Goal: Information Seeking & Learning: Learn about a topic

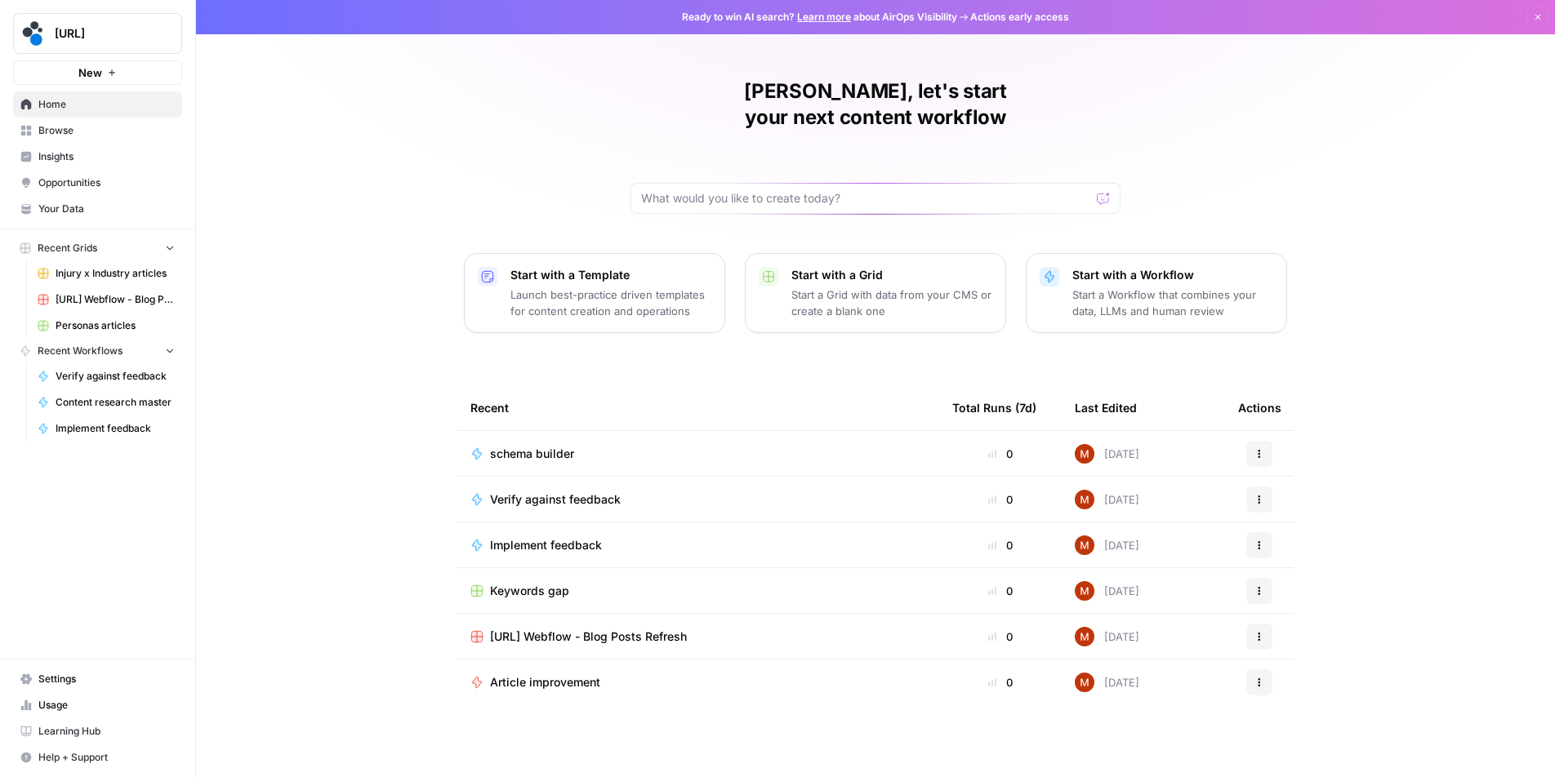
click at [73, 163] on span "Insights" at bounding box center [106, 156] width 136 height 15
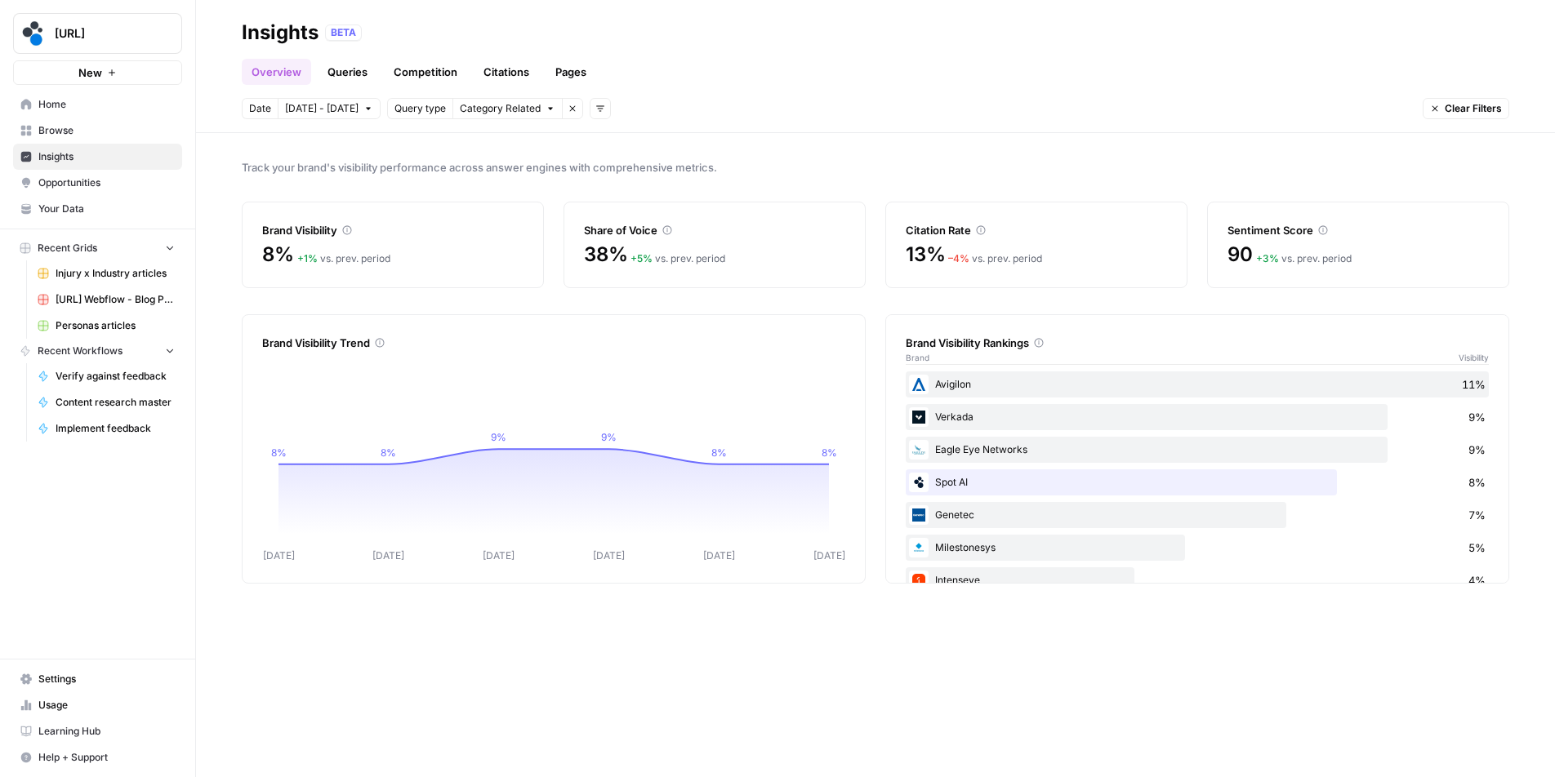
click at [345, 109] on span "[DATE] - [DATE]" at bounding box center [322, 108] width 74 height 15
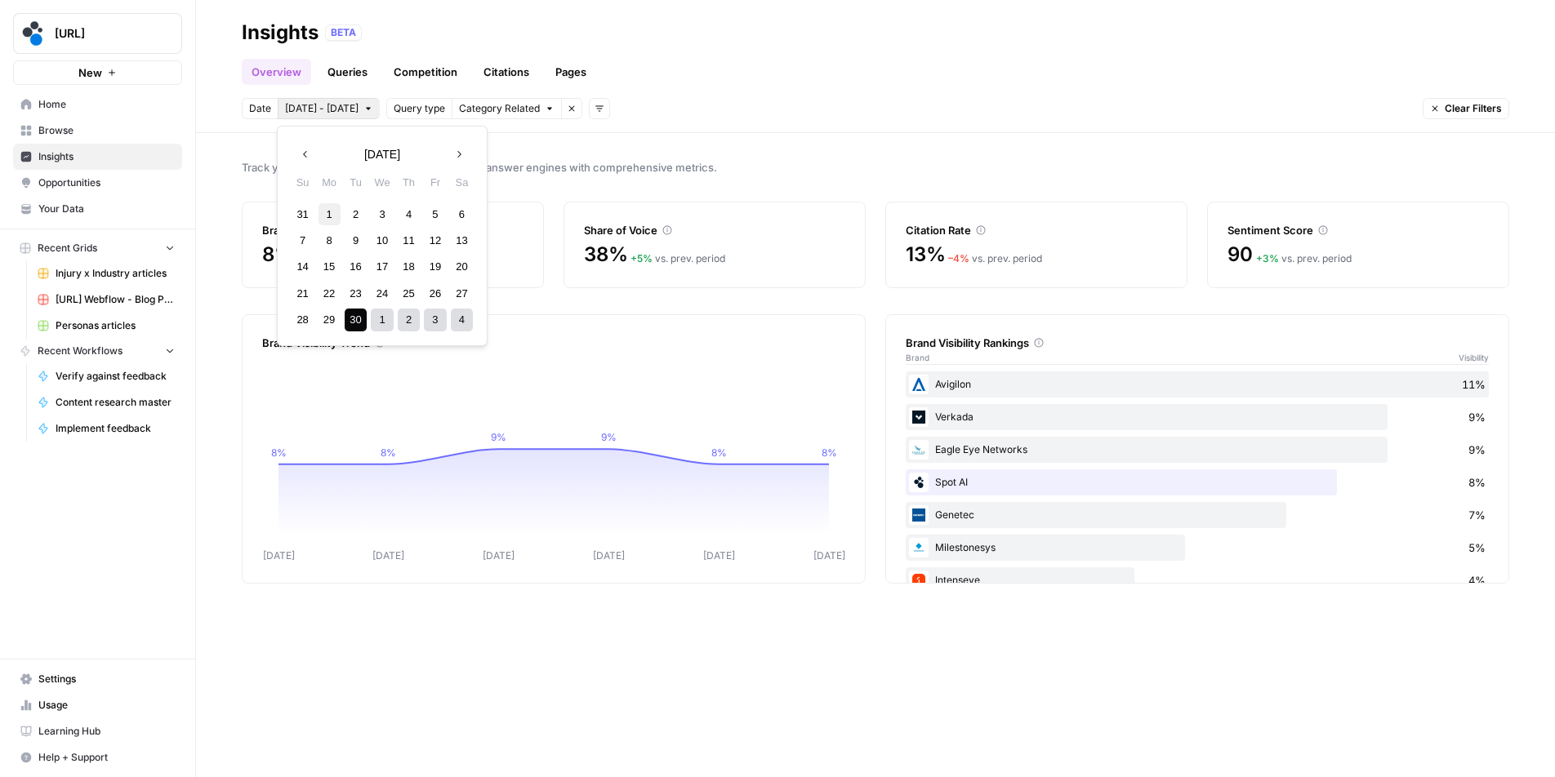
click at [327, 215] on div "1" at bounding box center [330, 214] width 22 height 22
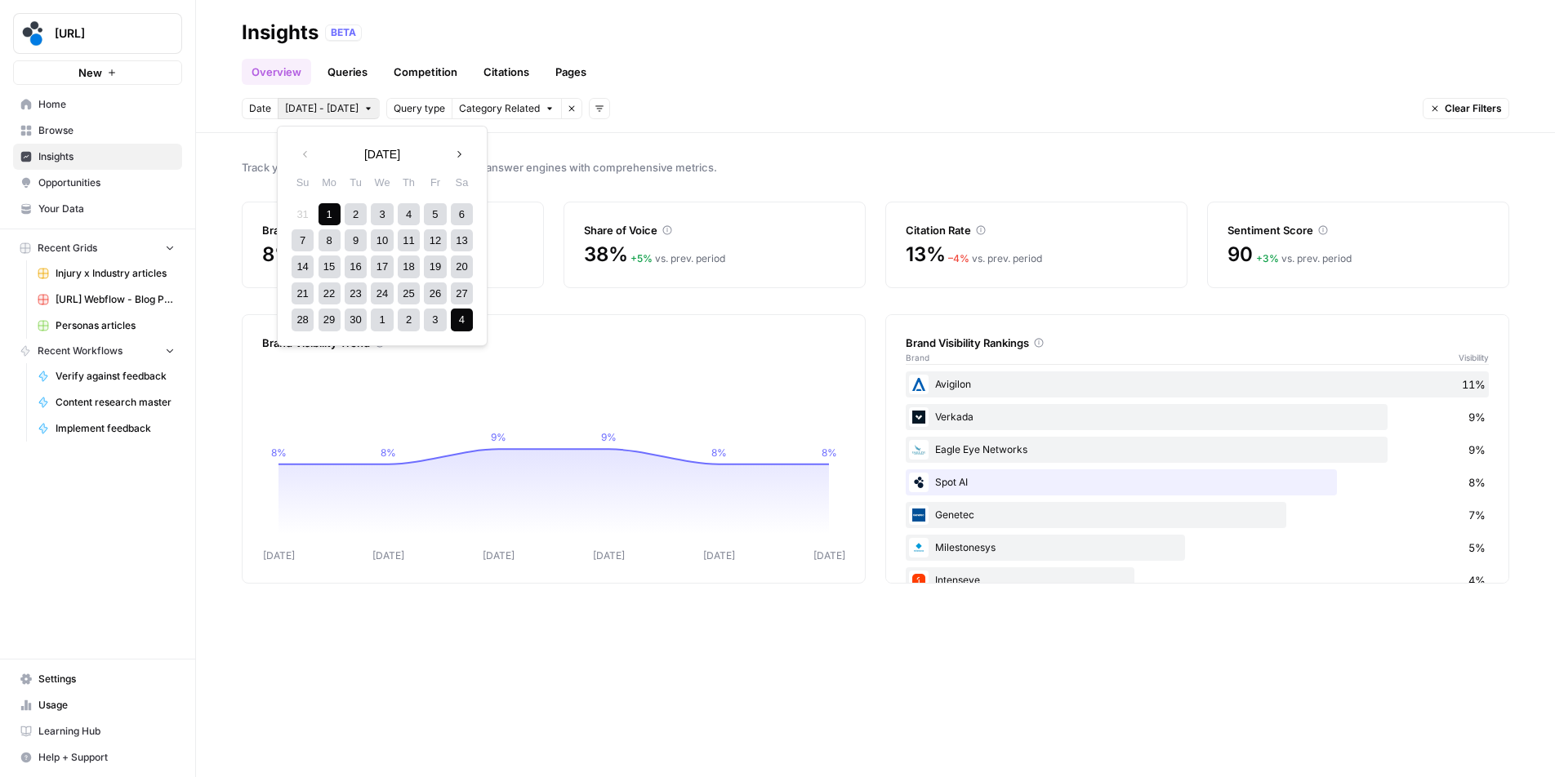
click at [457, 323] on div "4" at bounding box center [462, 320] width 22 height 22
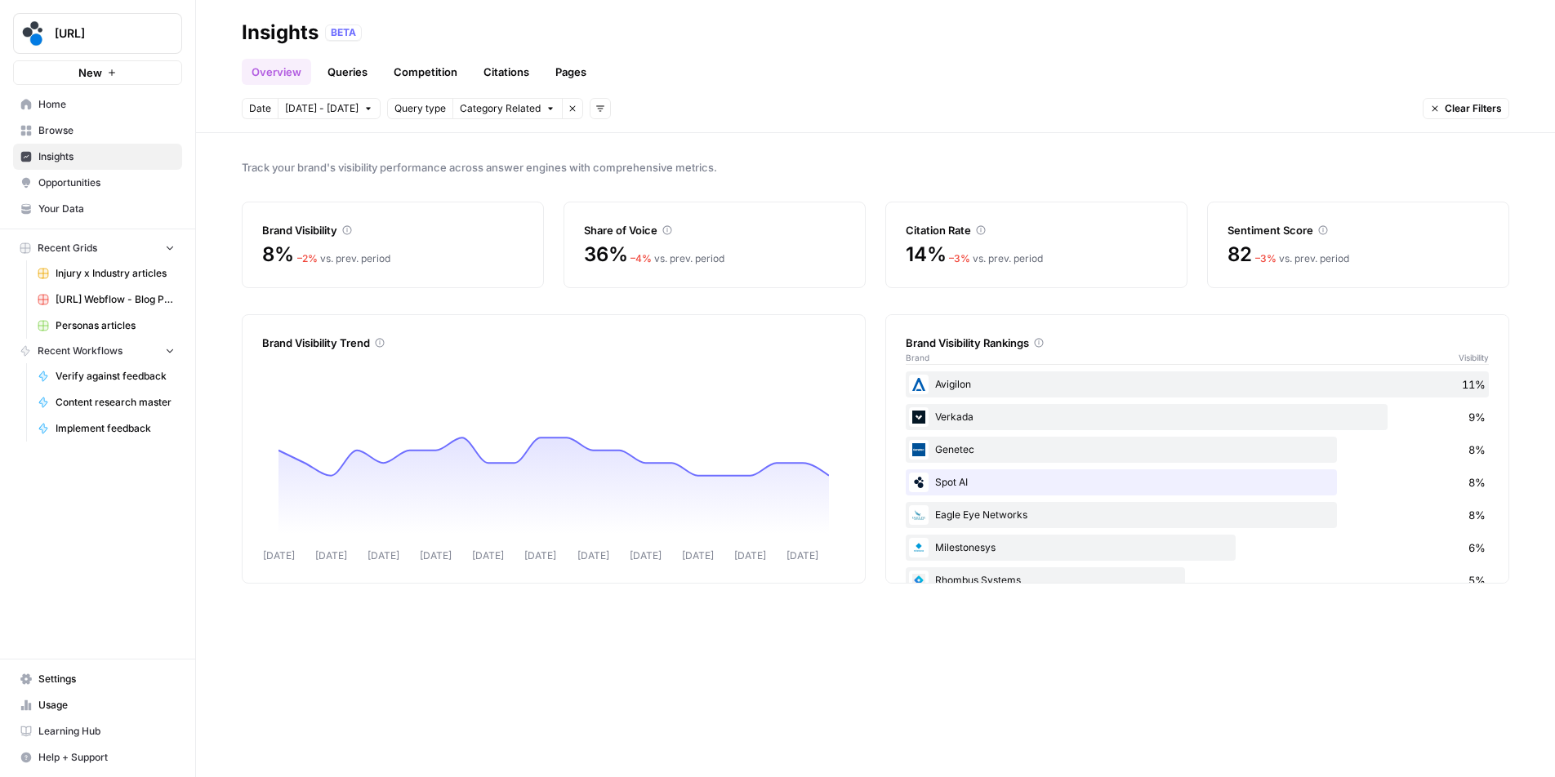
click at [521, 101] on span "Category Related" at bounding box center [500, 108] width 81 height 15
click at [733, 104] on div "Date [DATE] - [DATE] Query type Category Related Remove filter Add filters Clea…" at bounding box center [876, 108] width 1268 height 21
click at [966, 151] on div "Track your brand's visibility performance across answer engines with comprehens…" at bounding box center [875, 455] width 1359 height 644
click at [366, 71] on link "Queries" at bounding box center [348, 72] width 60 height 26
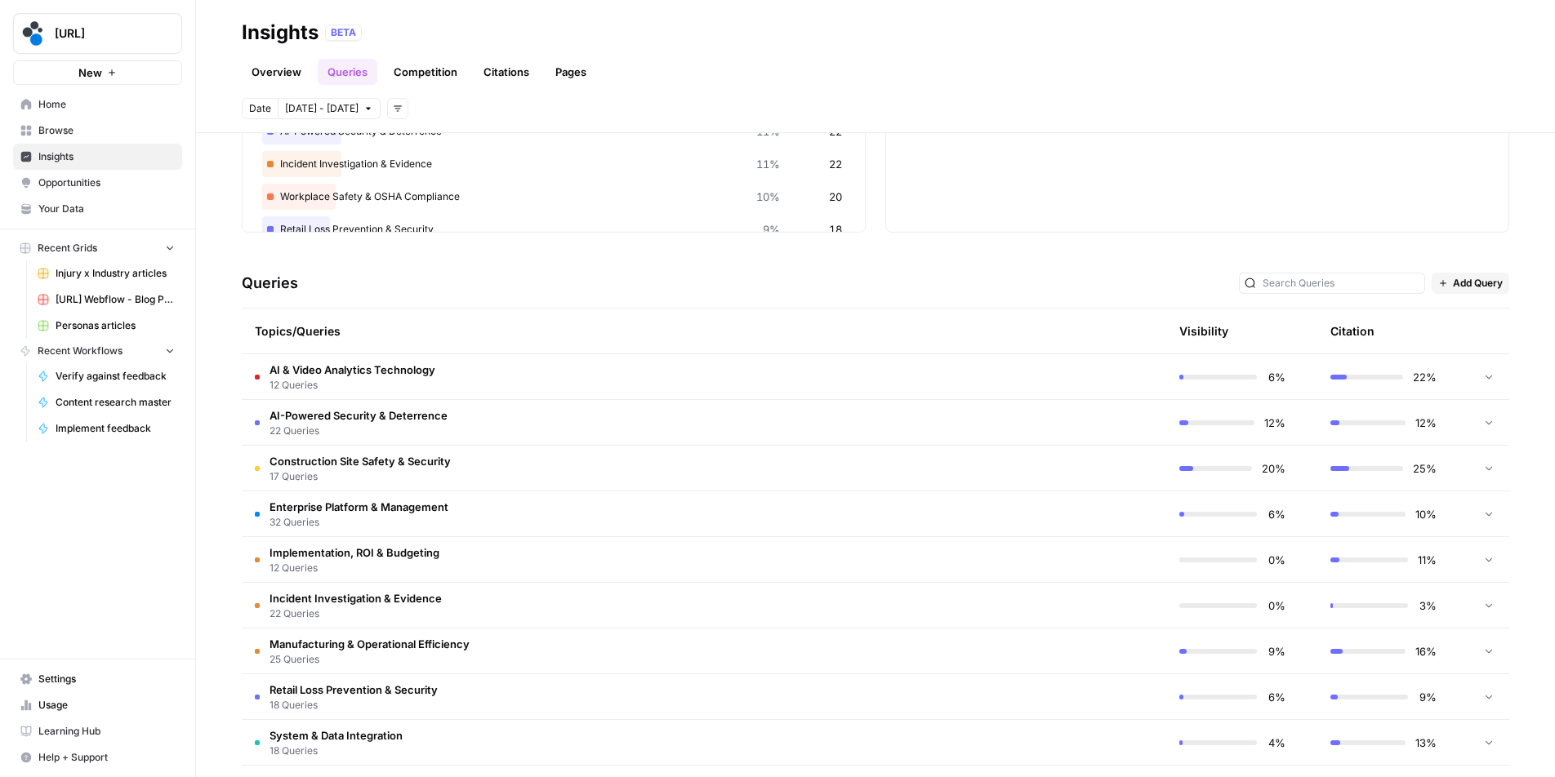
scroll to position [266, 0]
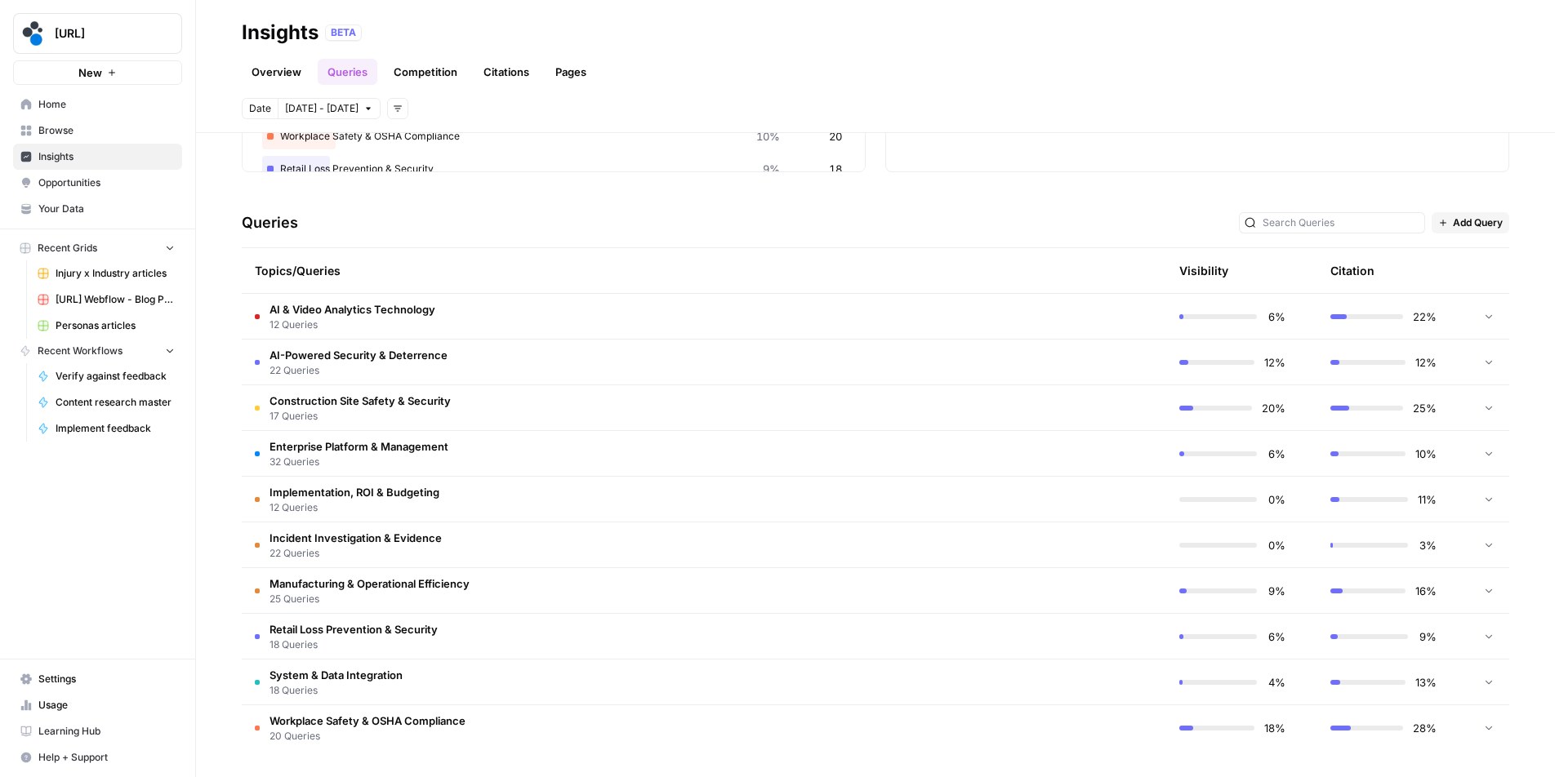
click at [582, 408] on td "Construction Site Safety & Security 17 Queries" at bounding box center [626, 407] width 769 height 45
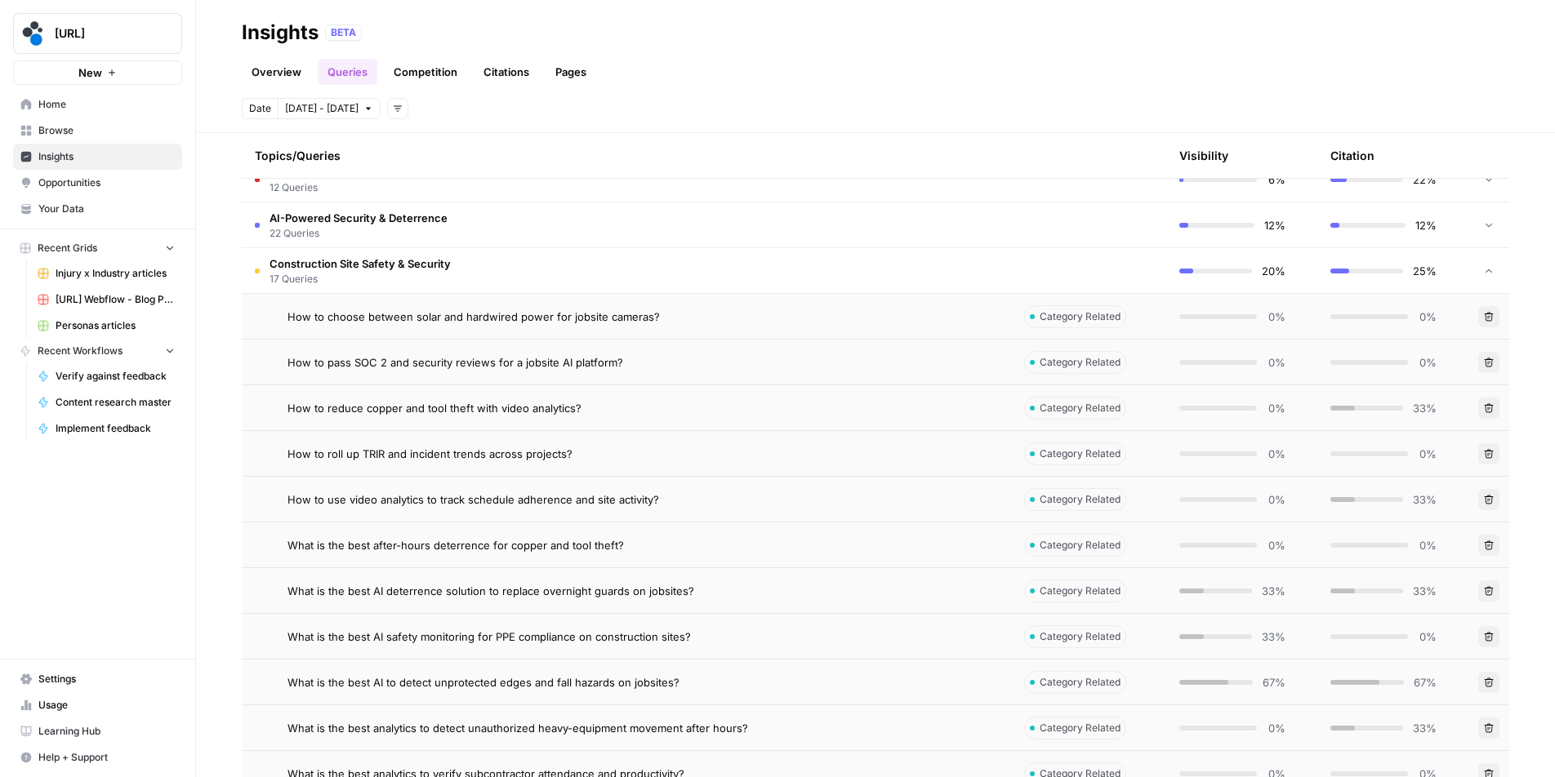
scroll to position [393, 0]
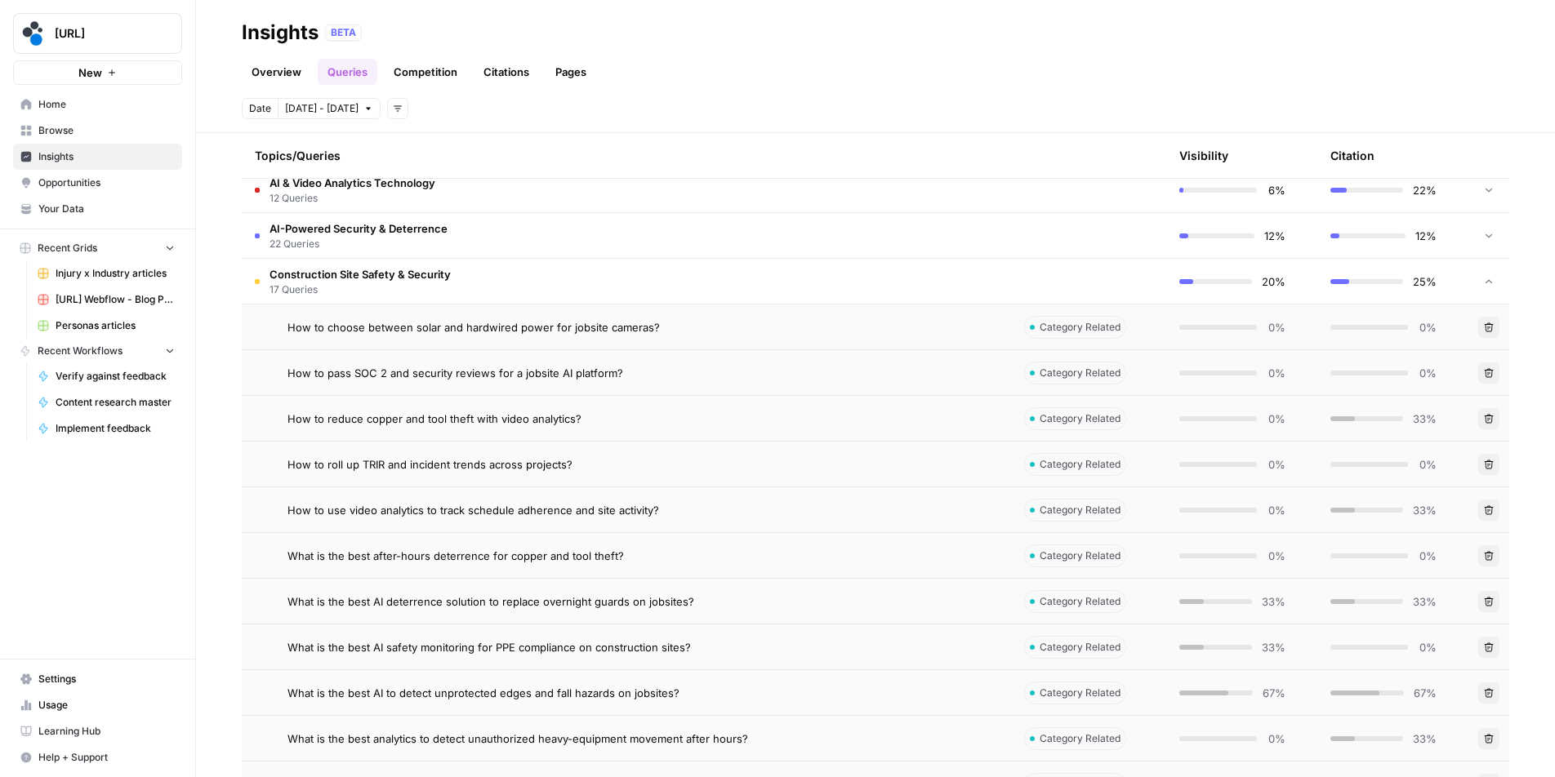
click at [506, 274] on td "Construction Site Safety & Security 17 Queries" at bounding box center [626, 281] width 769 height 45
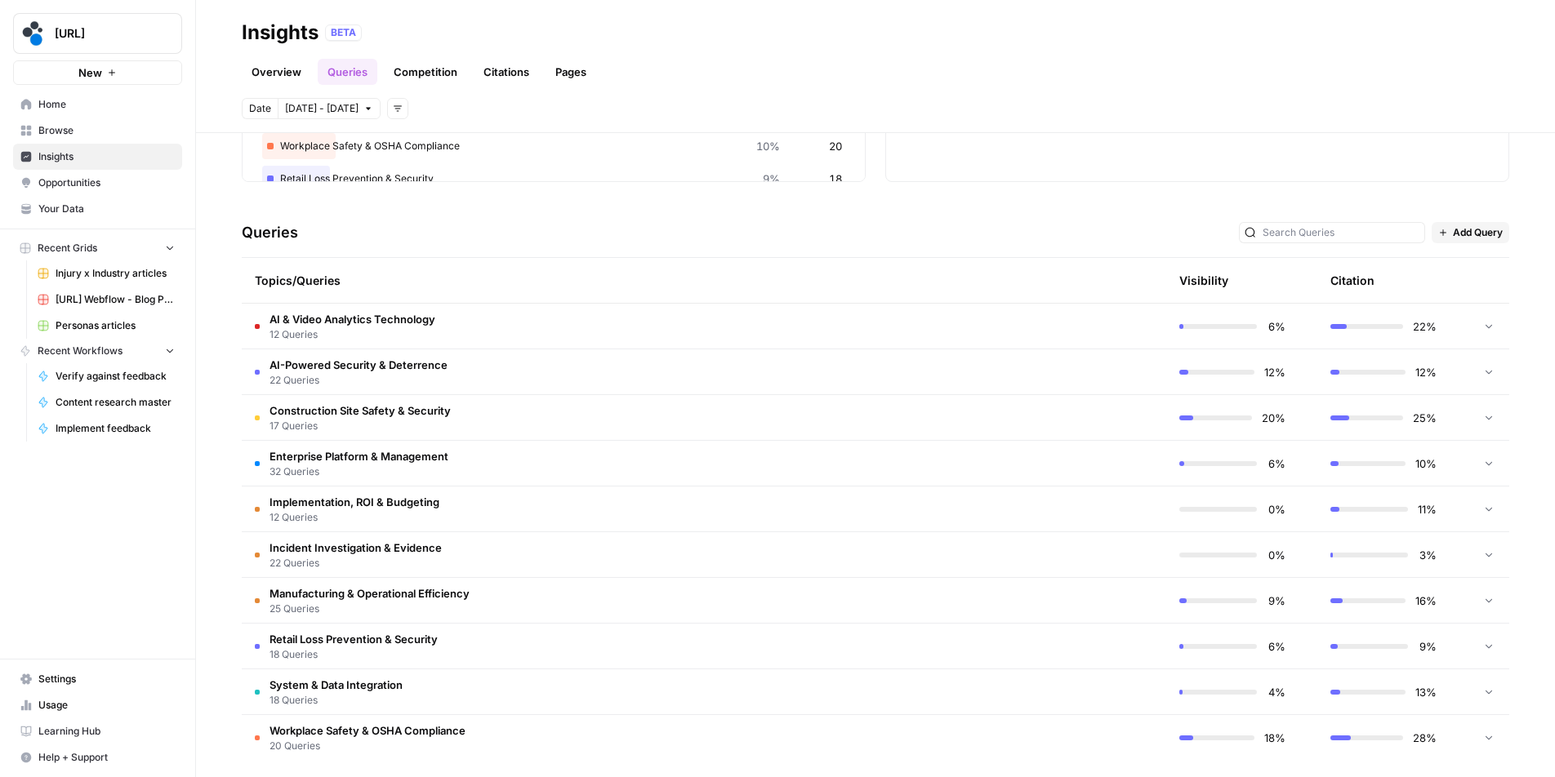
scroll to position [266, 0]
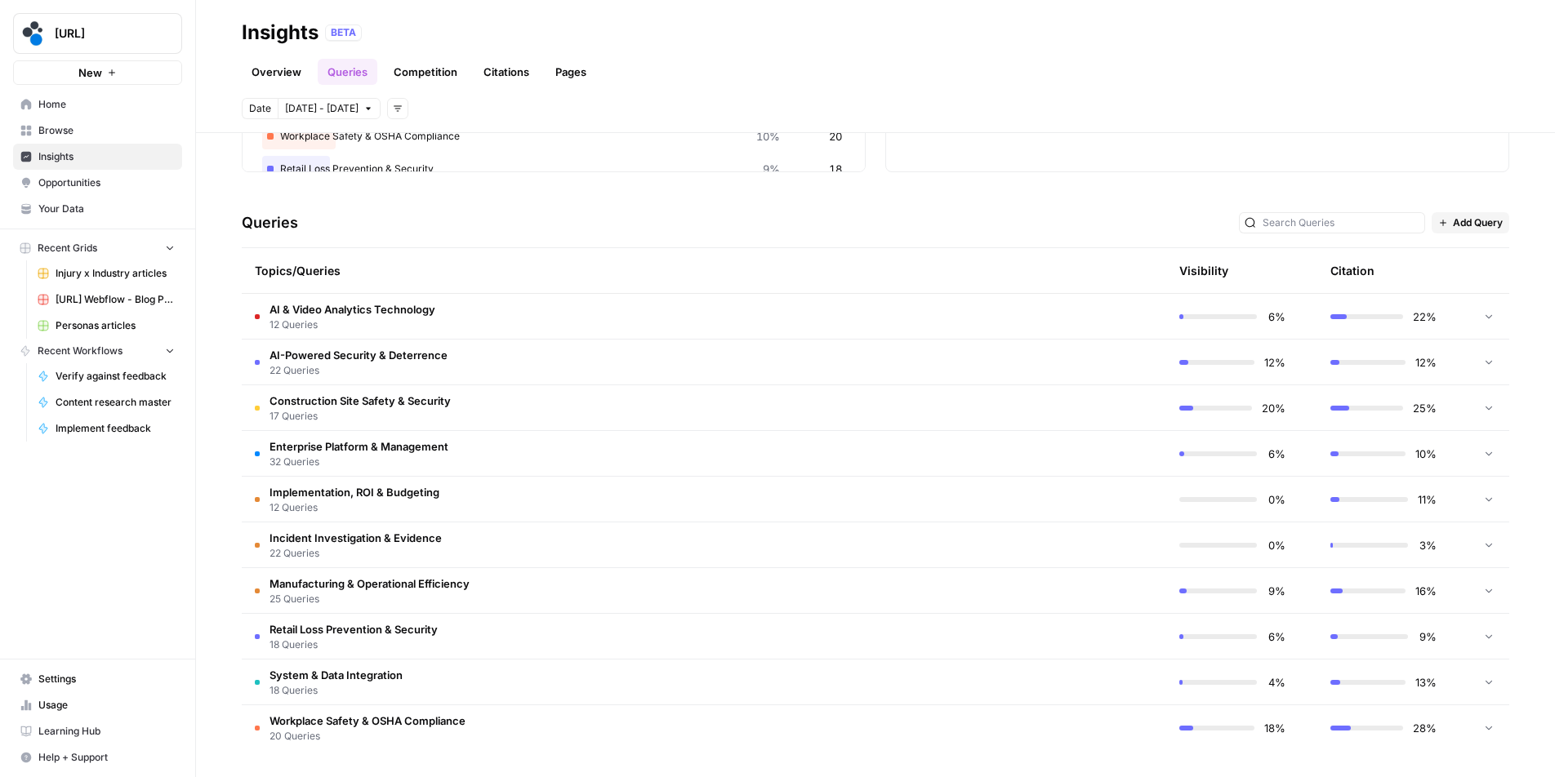
click at [601, 581] on td "Manufacturing & Operational Efficiency 25 Queries" at bounding box center [626, 590] width 769 height 45
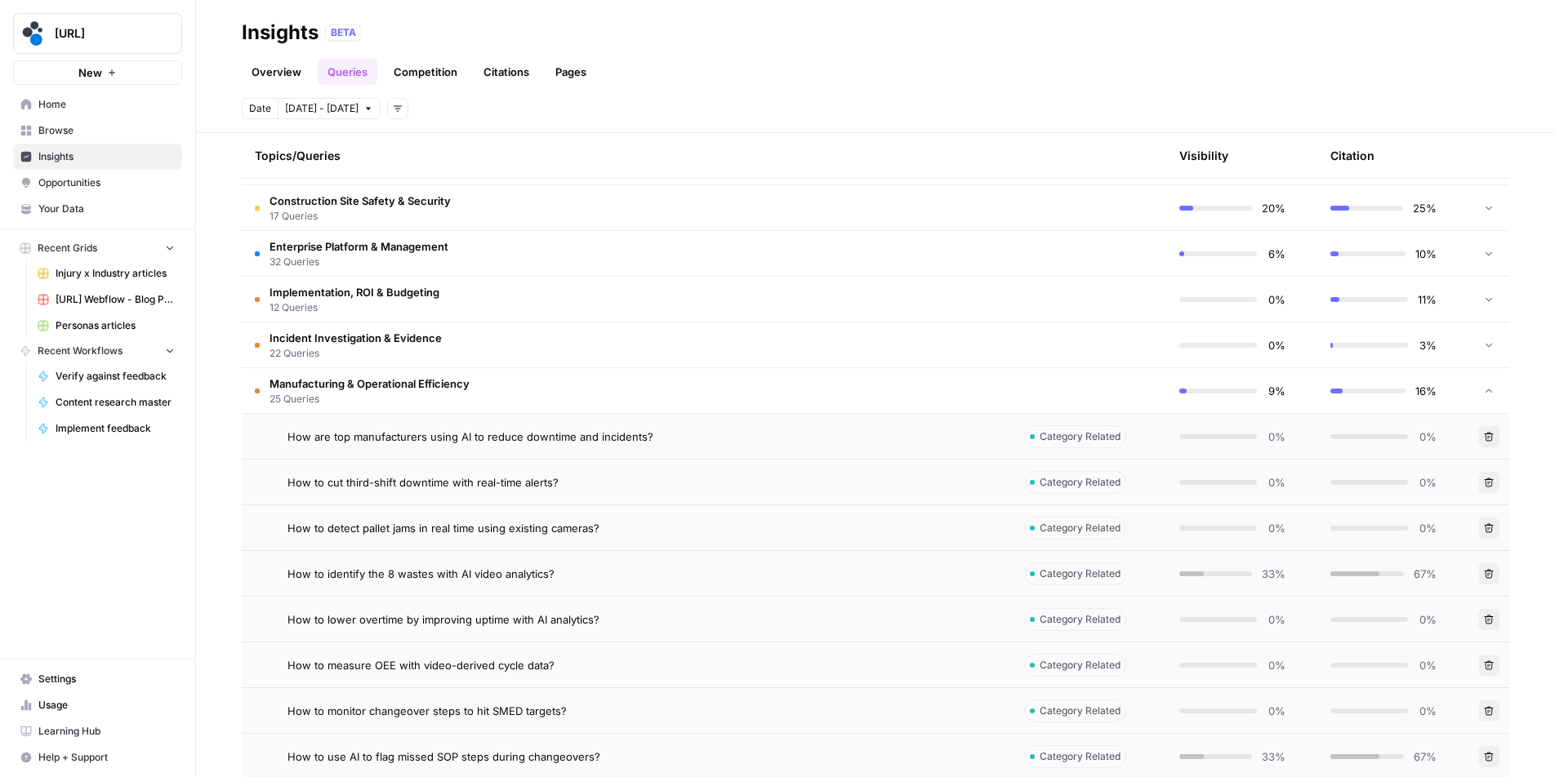
scroll to position [550, 0]
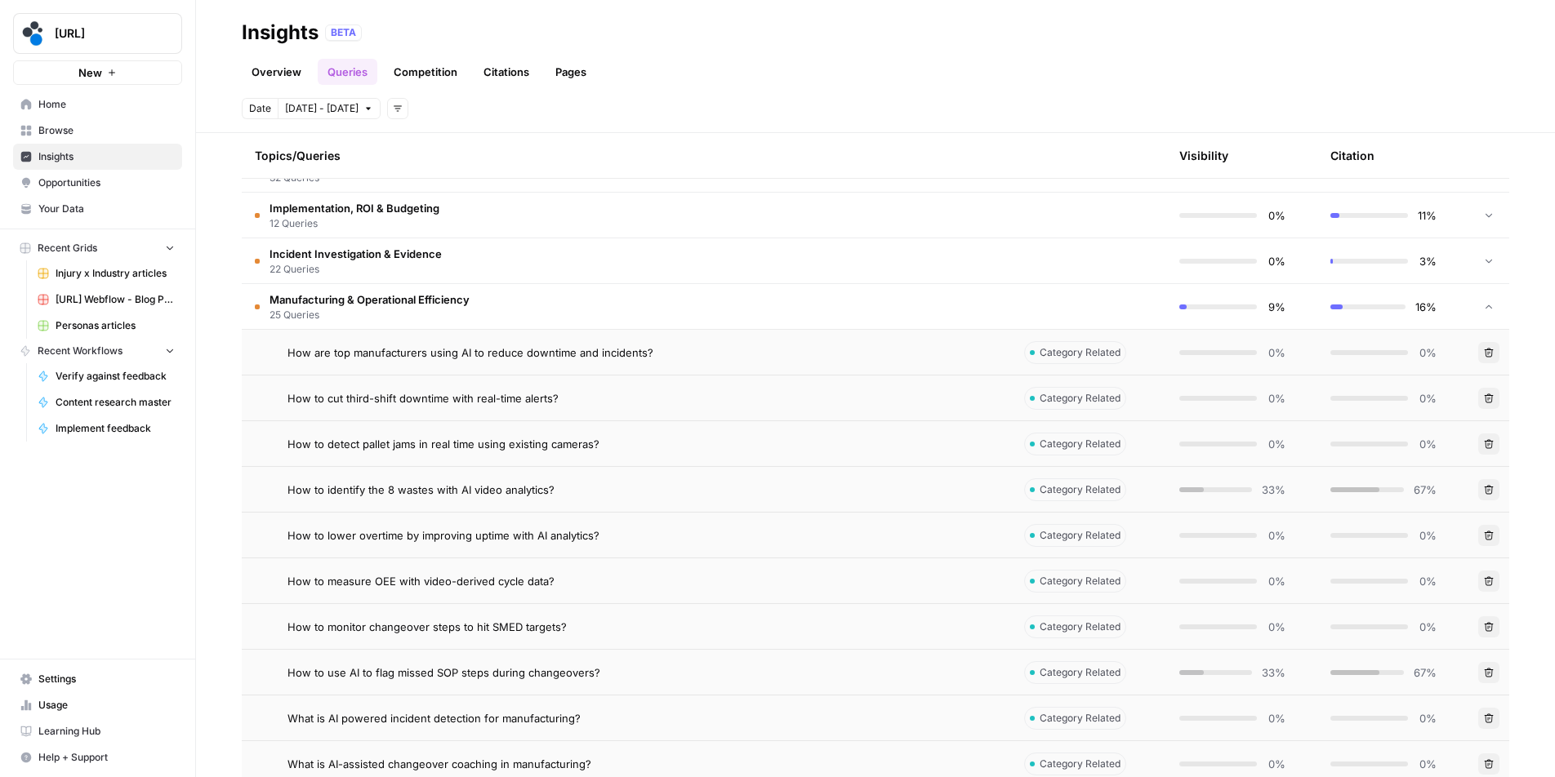
click at [747, 356] on div "How are top manufacturers using AI to reduce downtime and incidents?" at bounding box center [642, 353] width 711 height 16
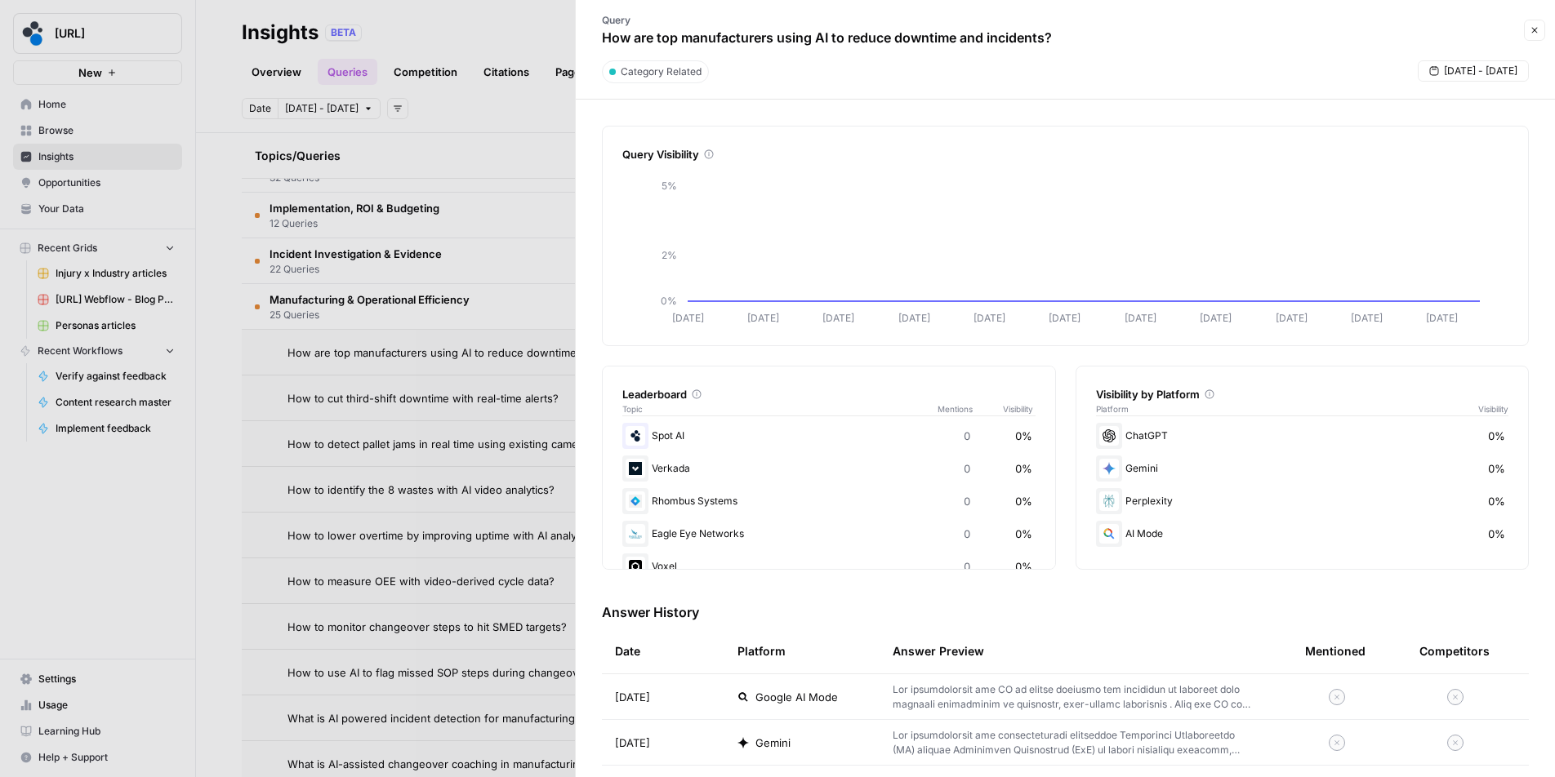
click at [566, 287] on div at bounding box center [777, 388] width 1555 height 777
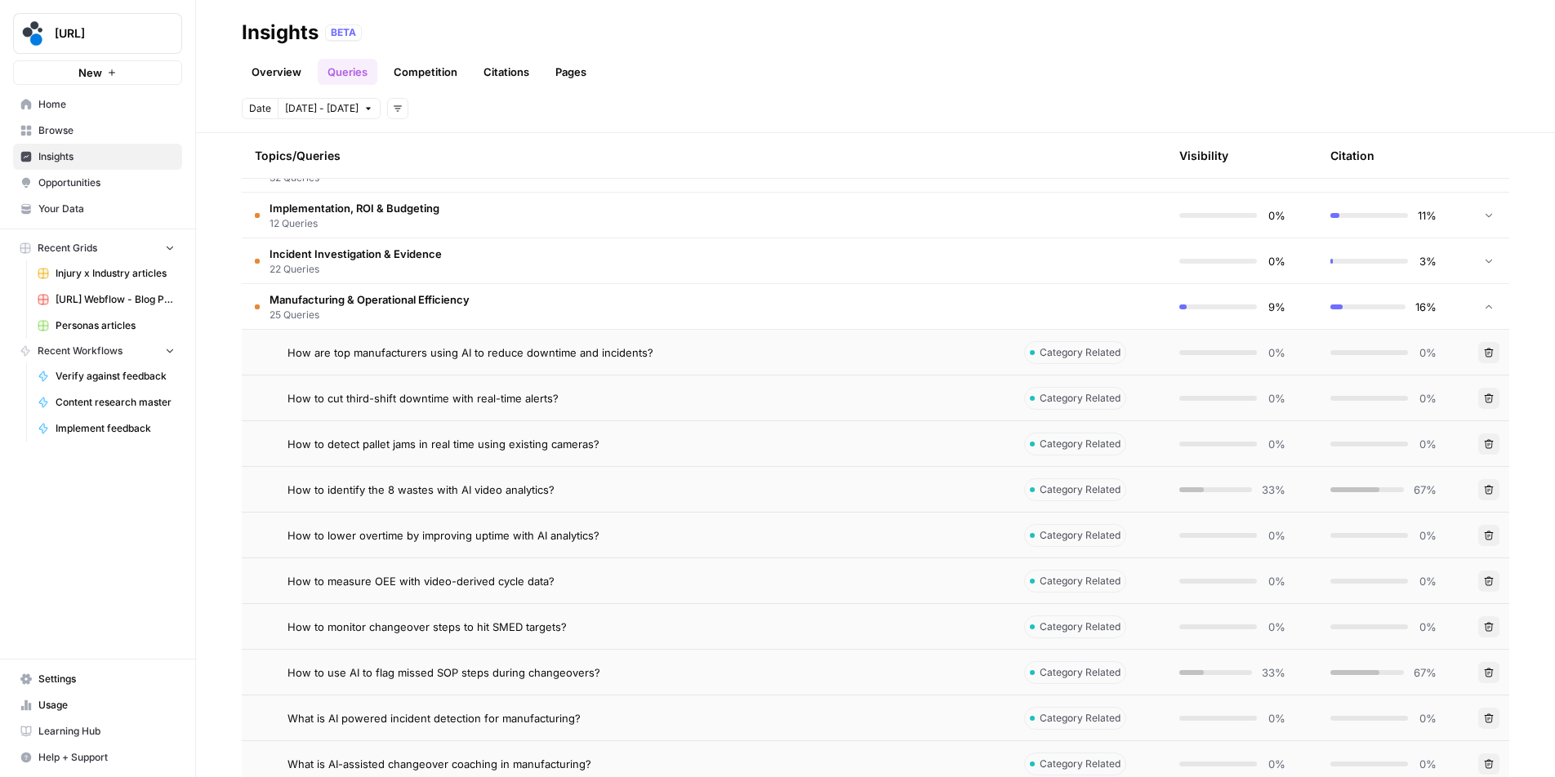
click at [713, 495] on div "How to identify the 8 wastes with AI video analytics?" at bounding box center [642, 490] width 711 height 16
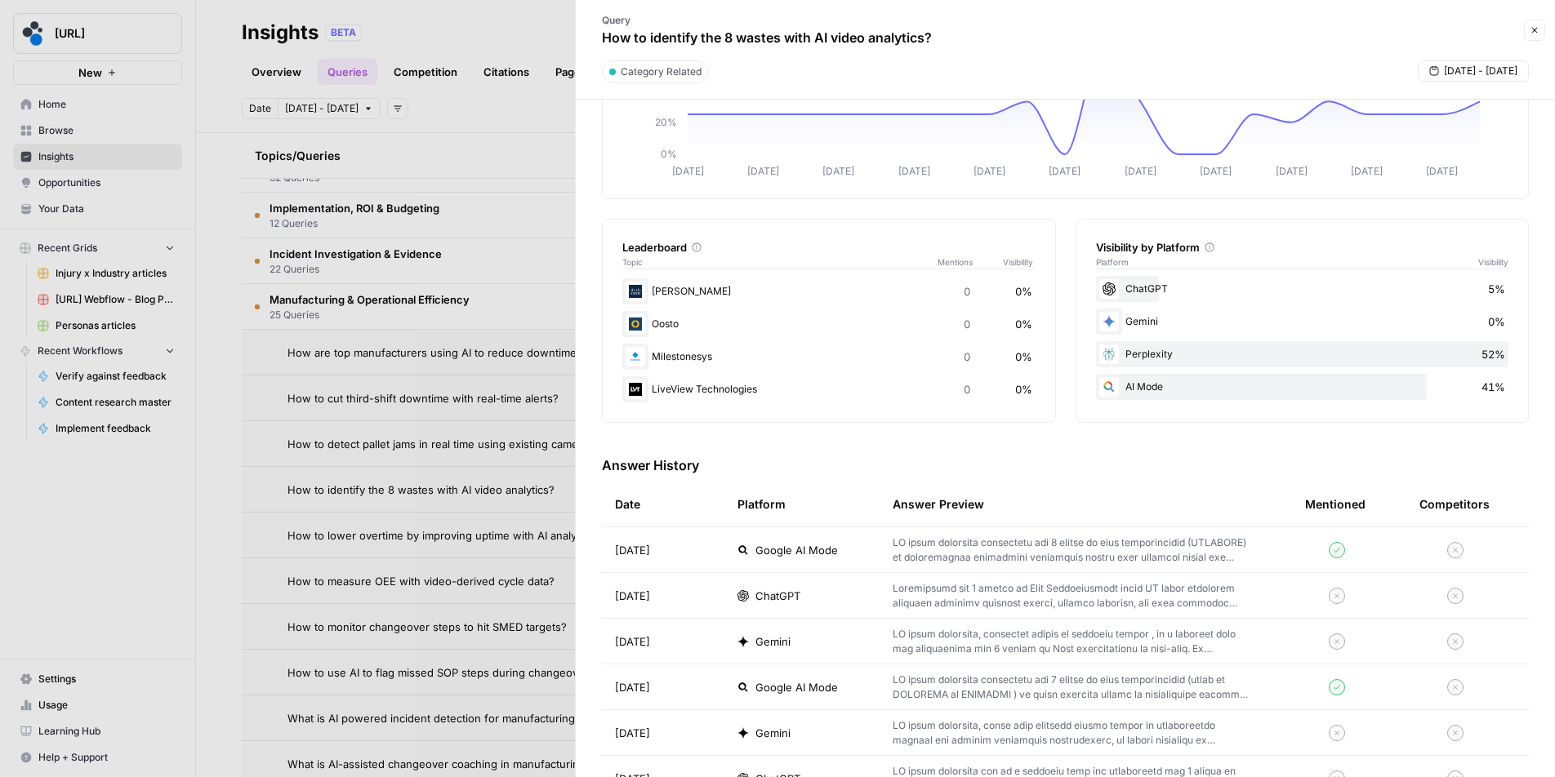
scroll to position [469, 0]
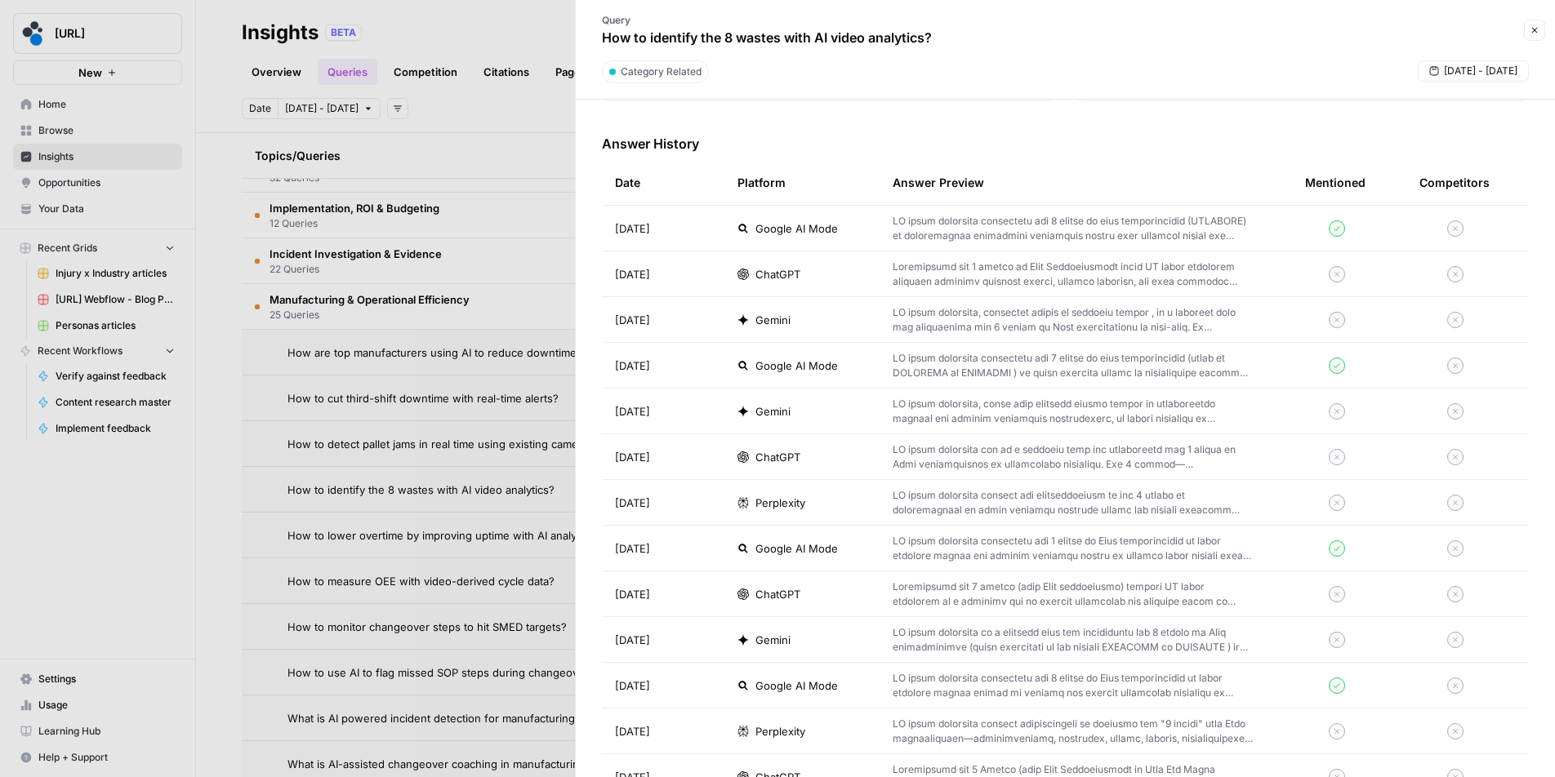
click at [1157, 363] on p at bounding box center [1073, 365] width 360 height 29
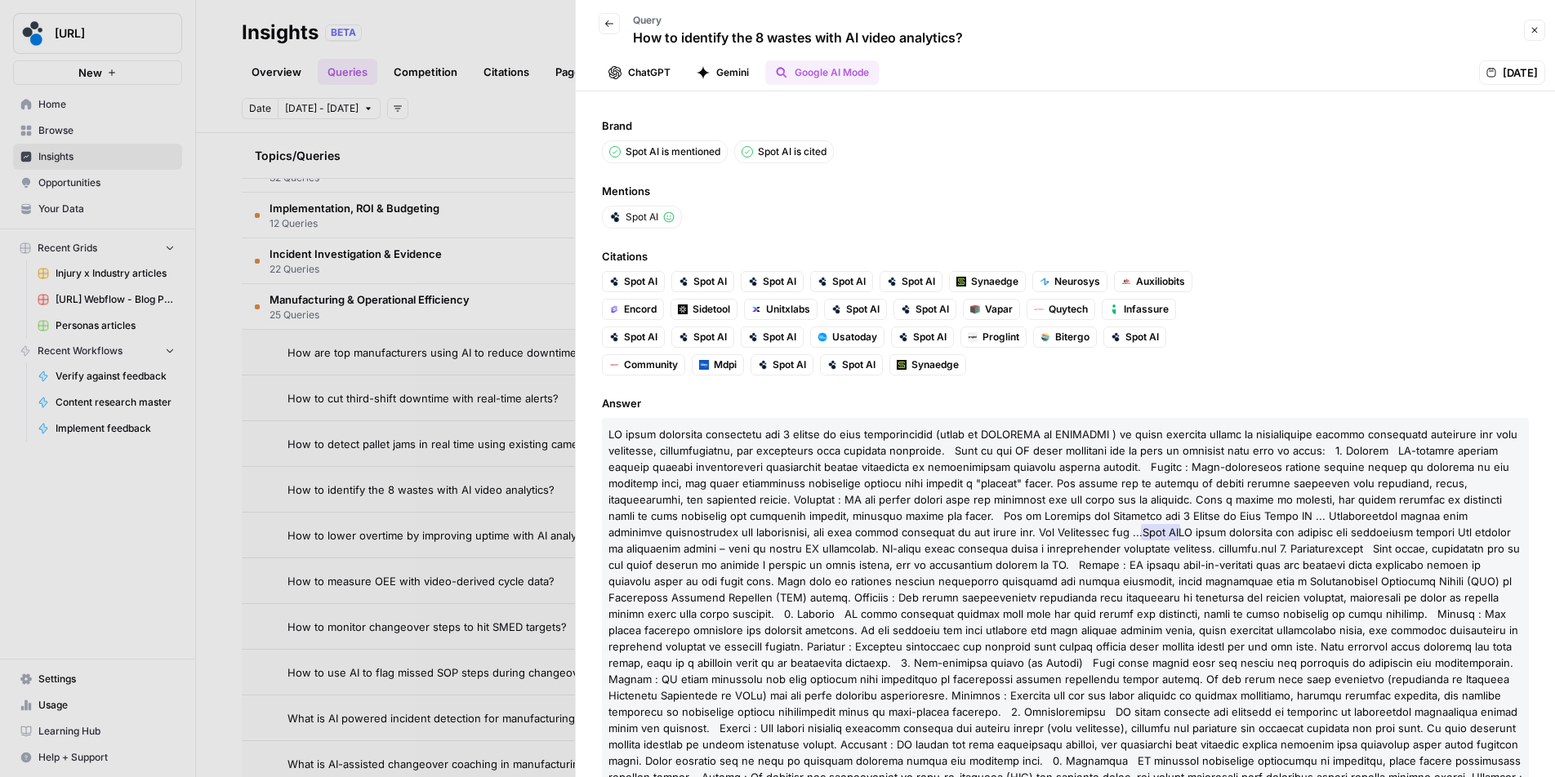
click at [615, 21] on button "Back" at bounding box center [609, 23] width 21 height 21
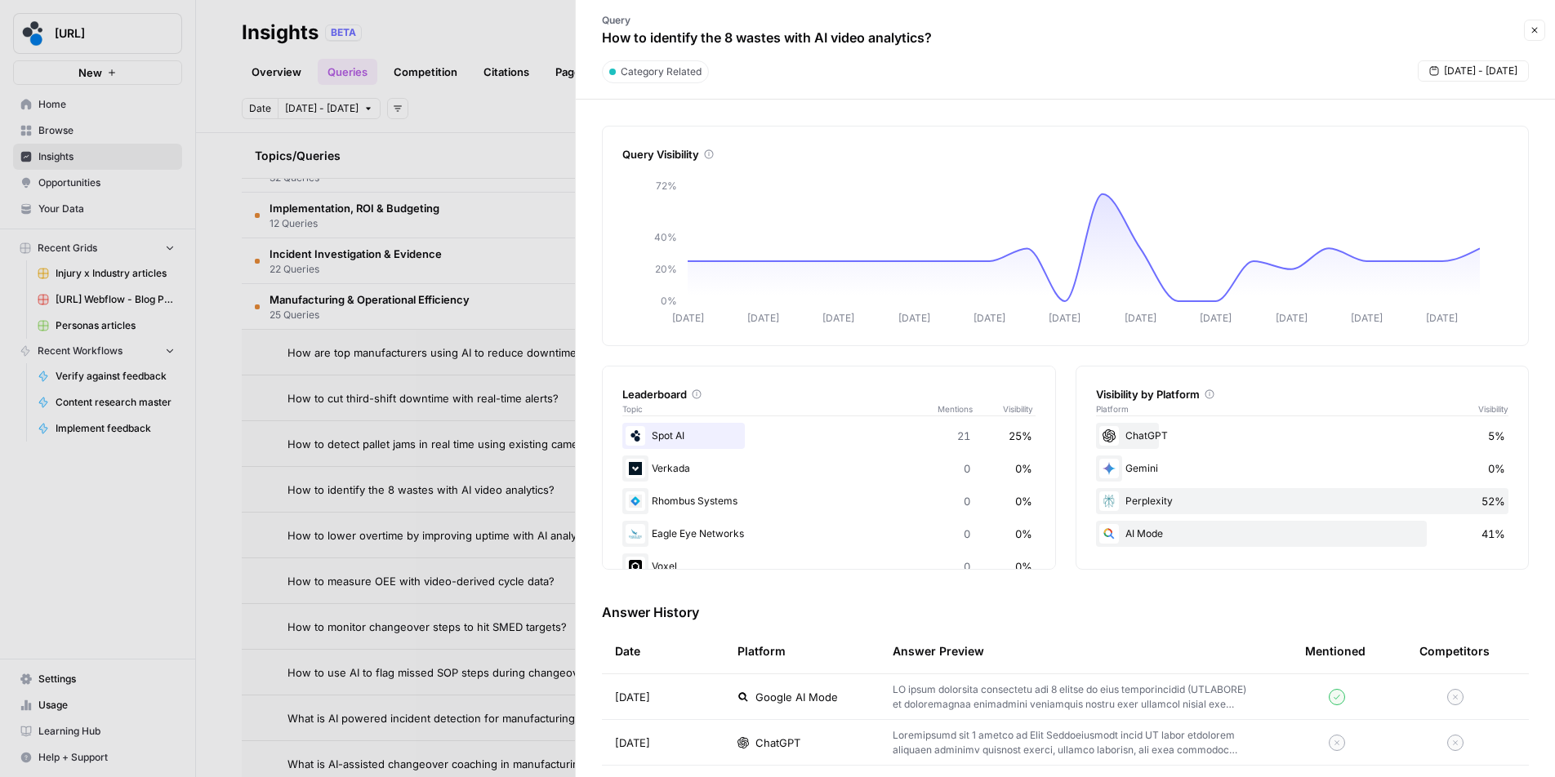
click at [559, 120] on div at bounding box center [777, 388] width 1555 height 777
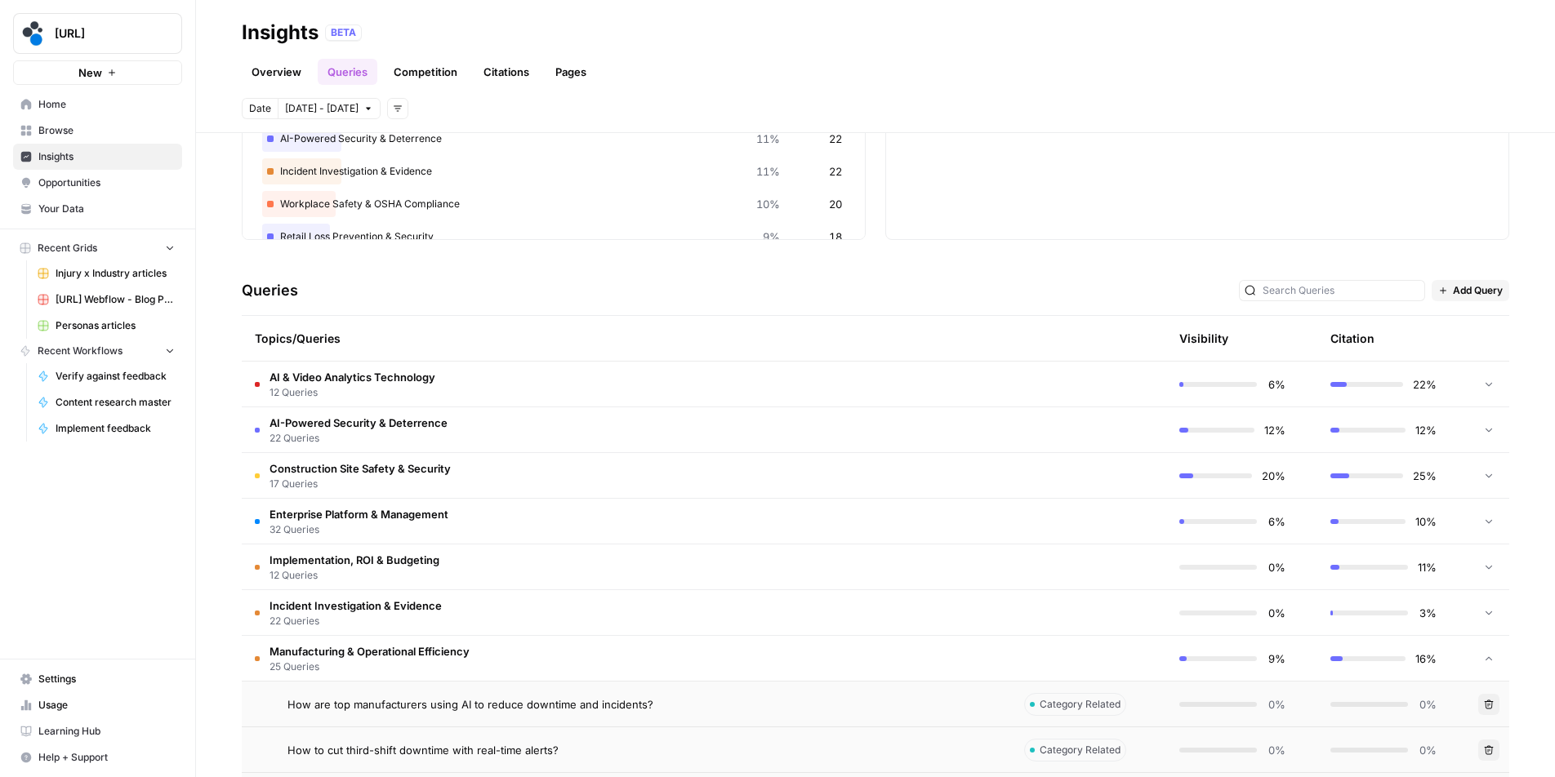
scroll to position [282, 0]
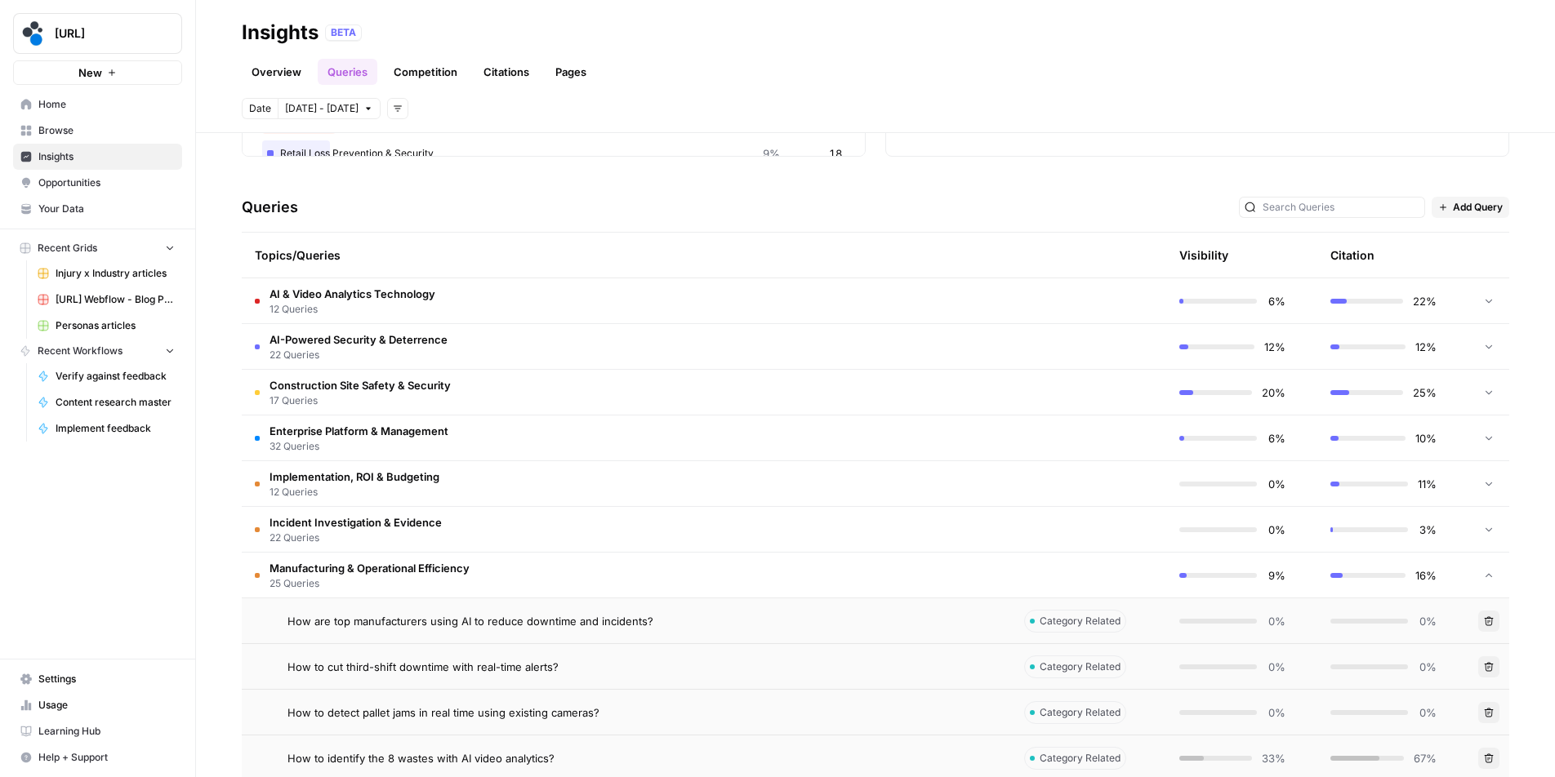
click at [628, 585] on td "Manufacturing & Operational Efficiency 25 Queries" at bounding box center [626, 575] width 769 height 45
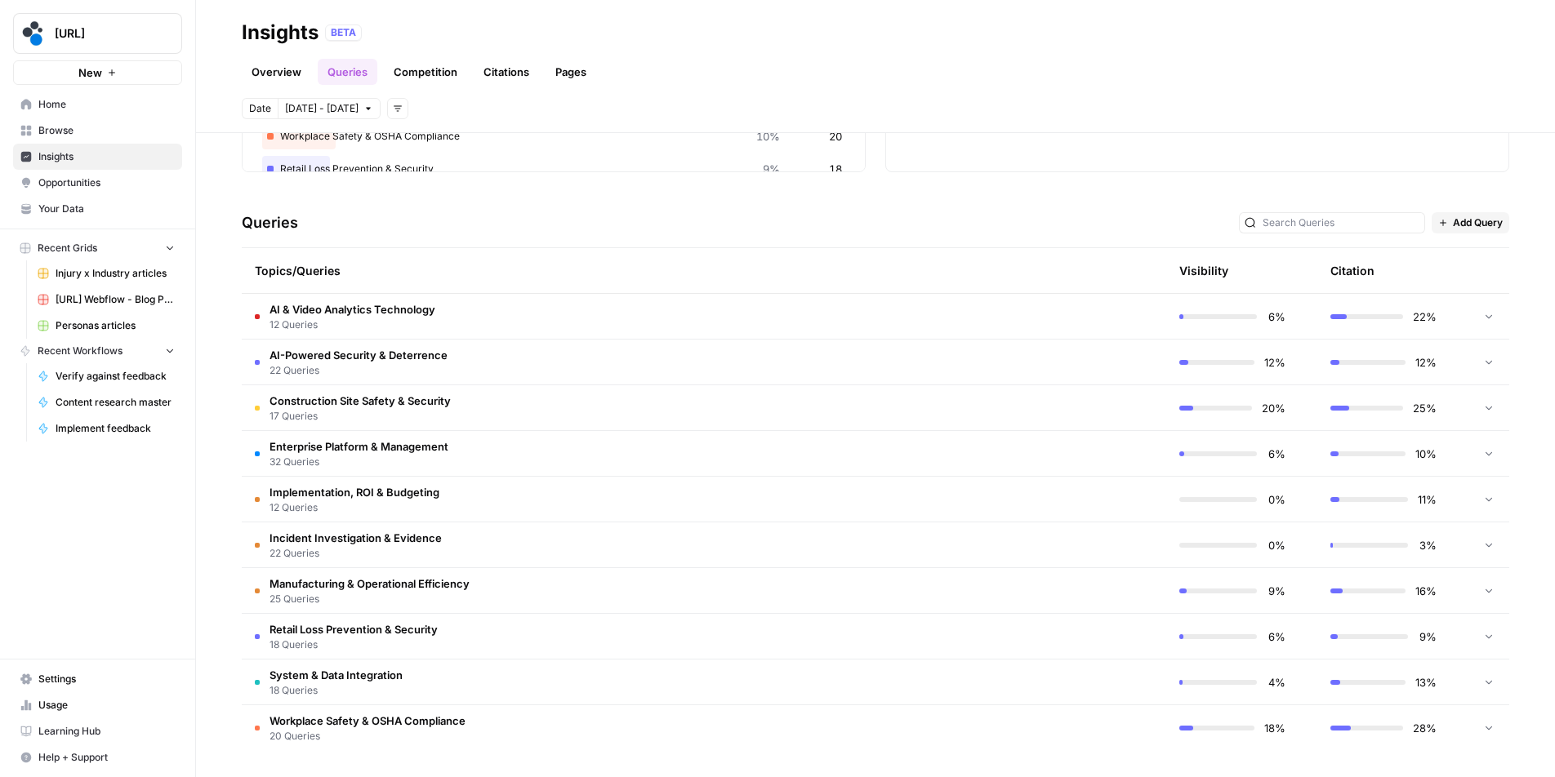
scroll to position [0, 0]
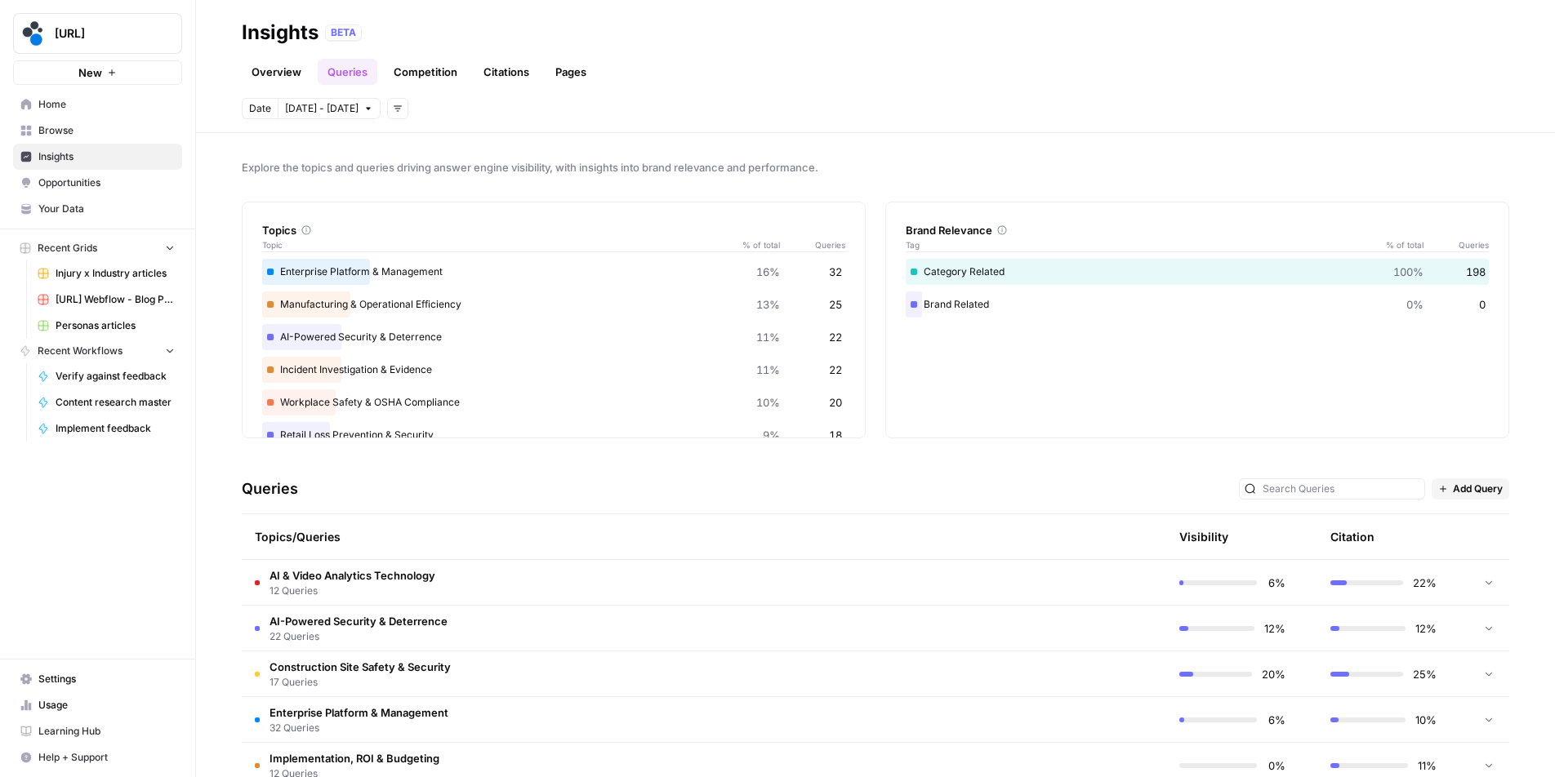
click at [436, 74] on link "Competition" at bounding box center [425, 72] width 83 height 26
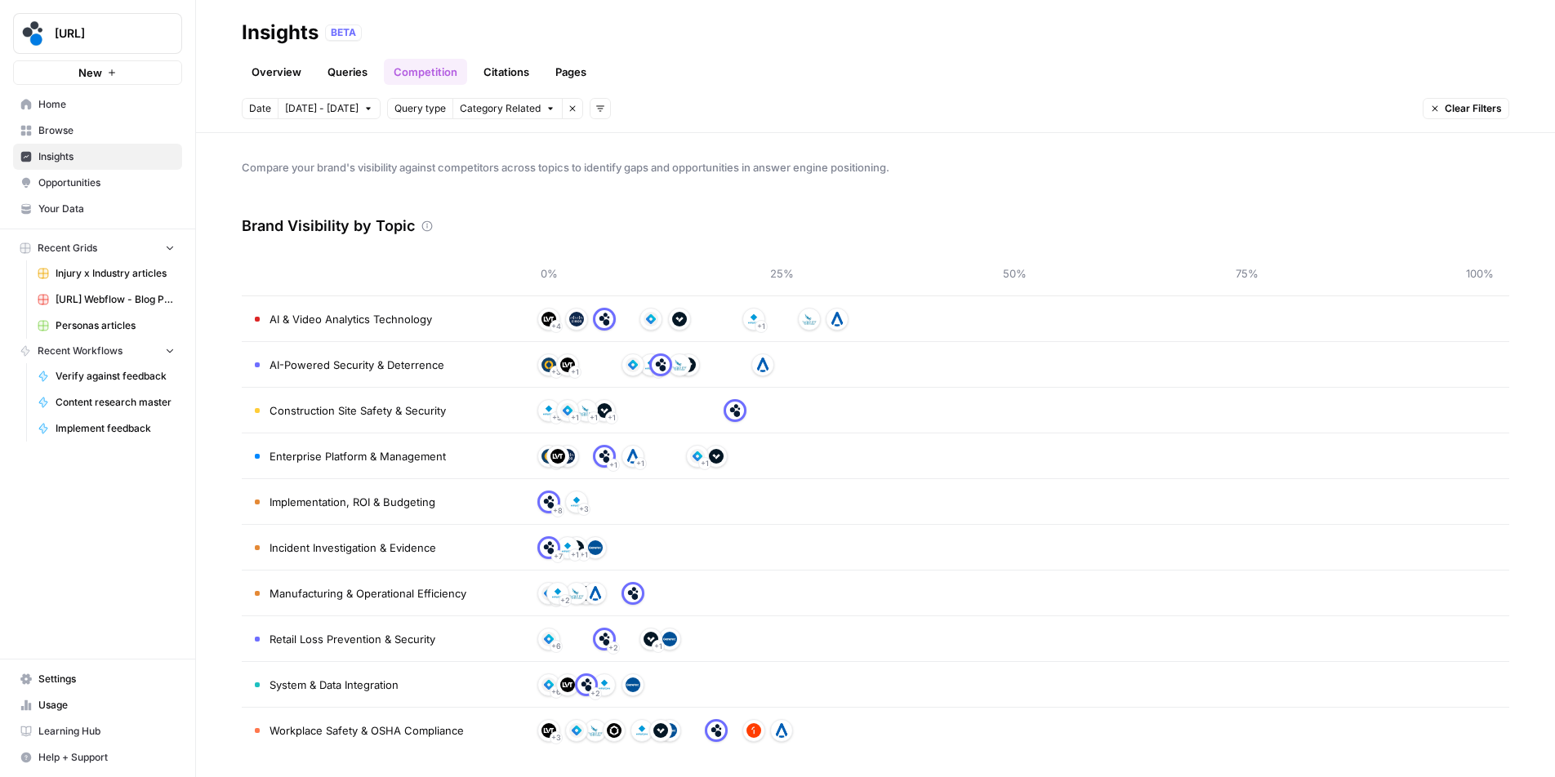
scroll to position [2, 0]
click at [501, 70] on link "Citations" at bounding box center [506, 72] width 65 height 26
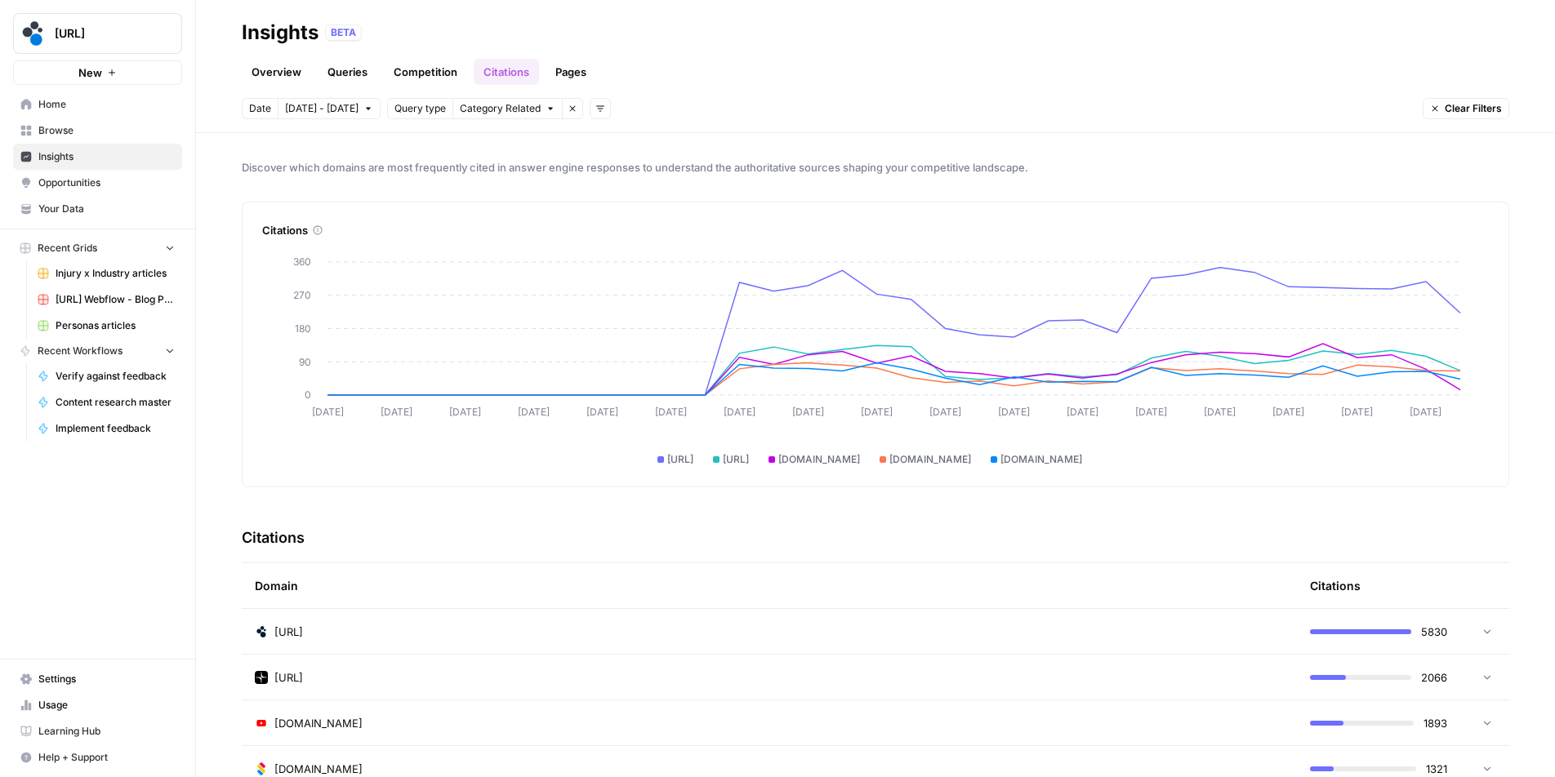
click at [566, 78] on link "Pages" at bounding box center [571, 72] width 51 height 26
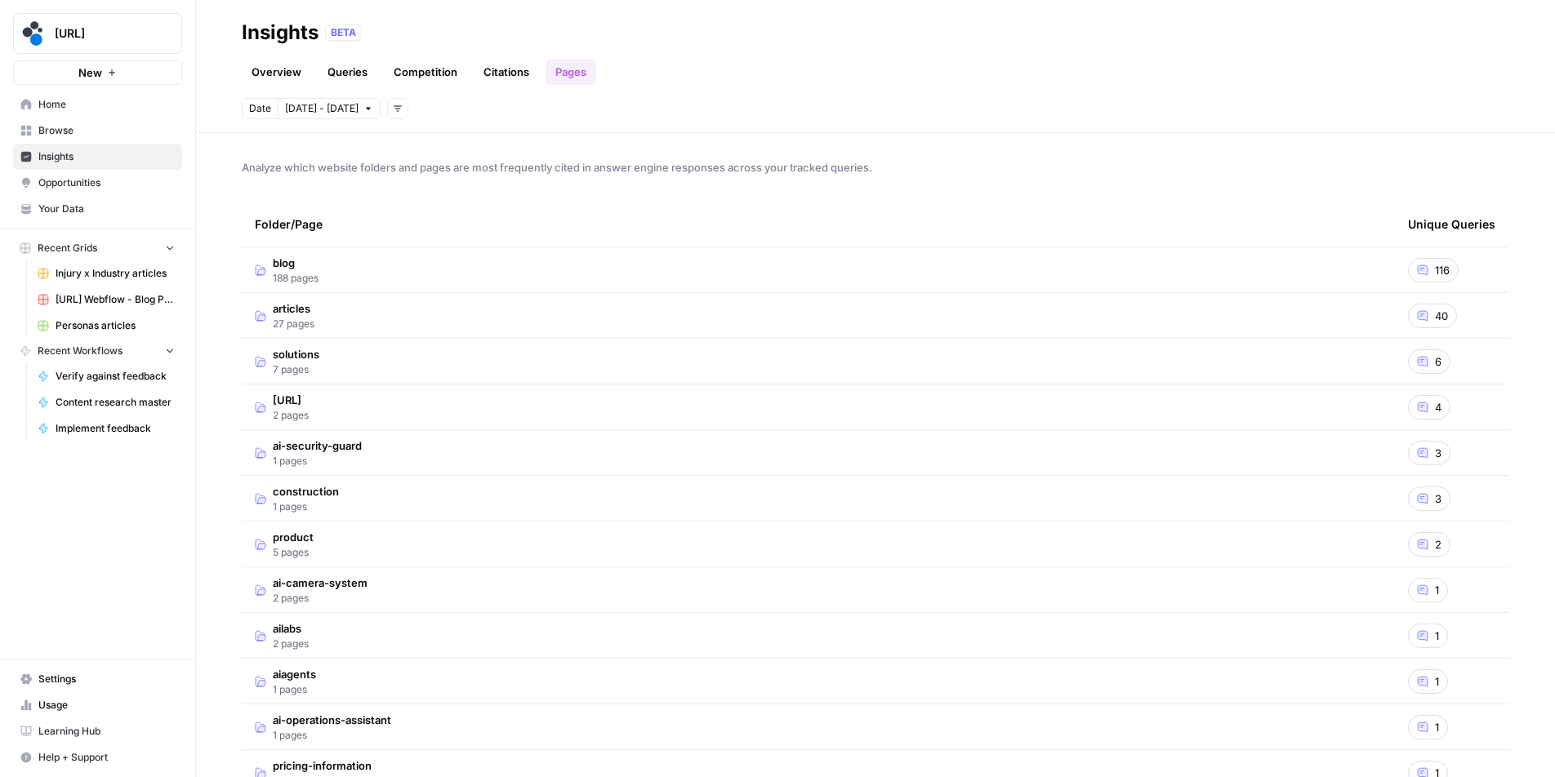
click at [626, 261] on td "blog 188 pages" at bounding box center [818, 269] width 1153 height 45
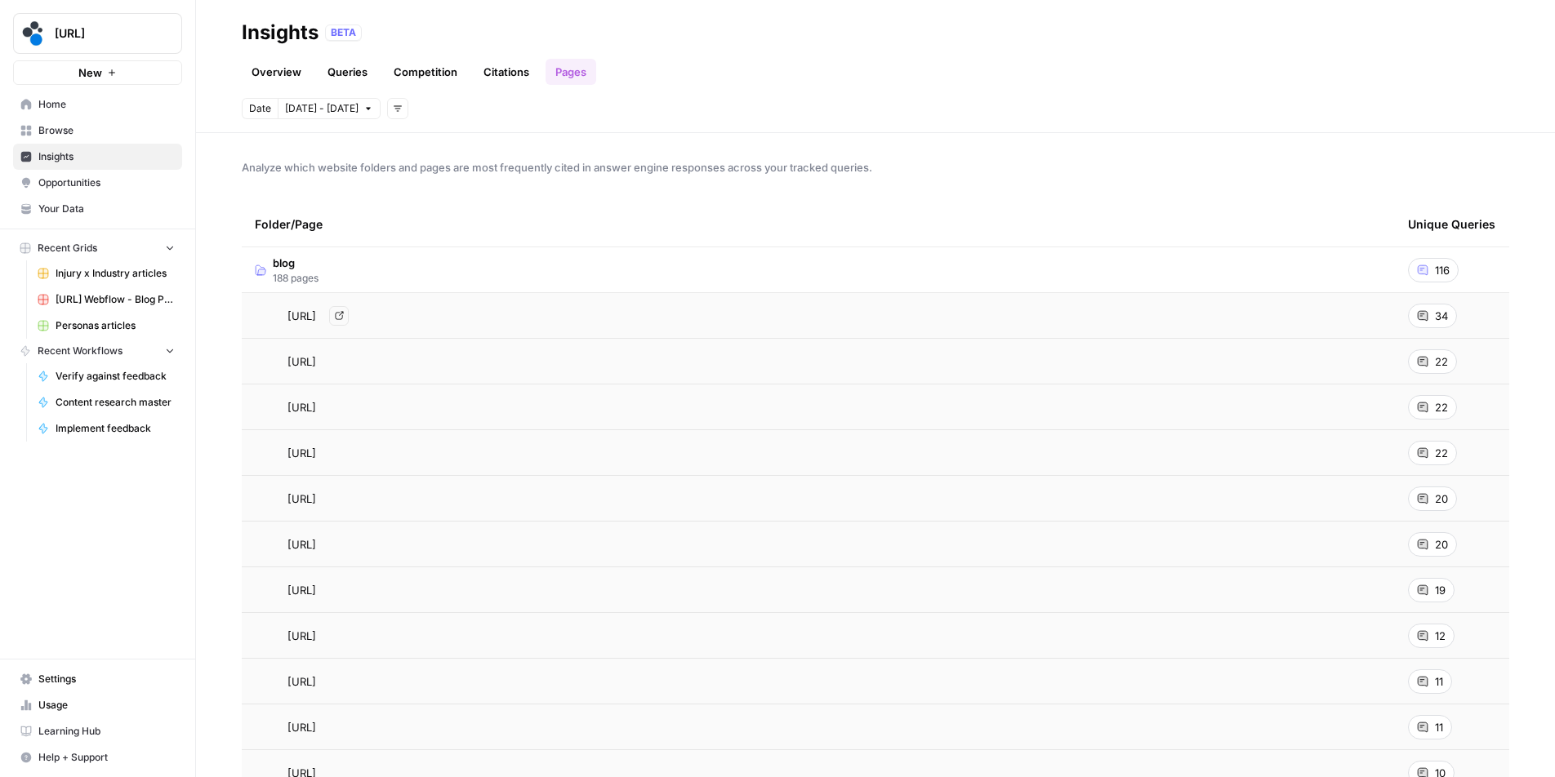
click at [692, 323] on div "[URL] Go to page" at bounding box center [818, 316] width 1127 height 20
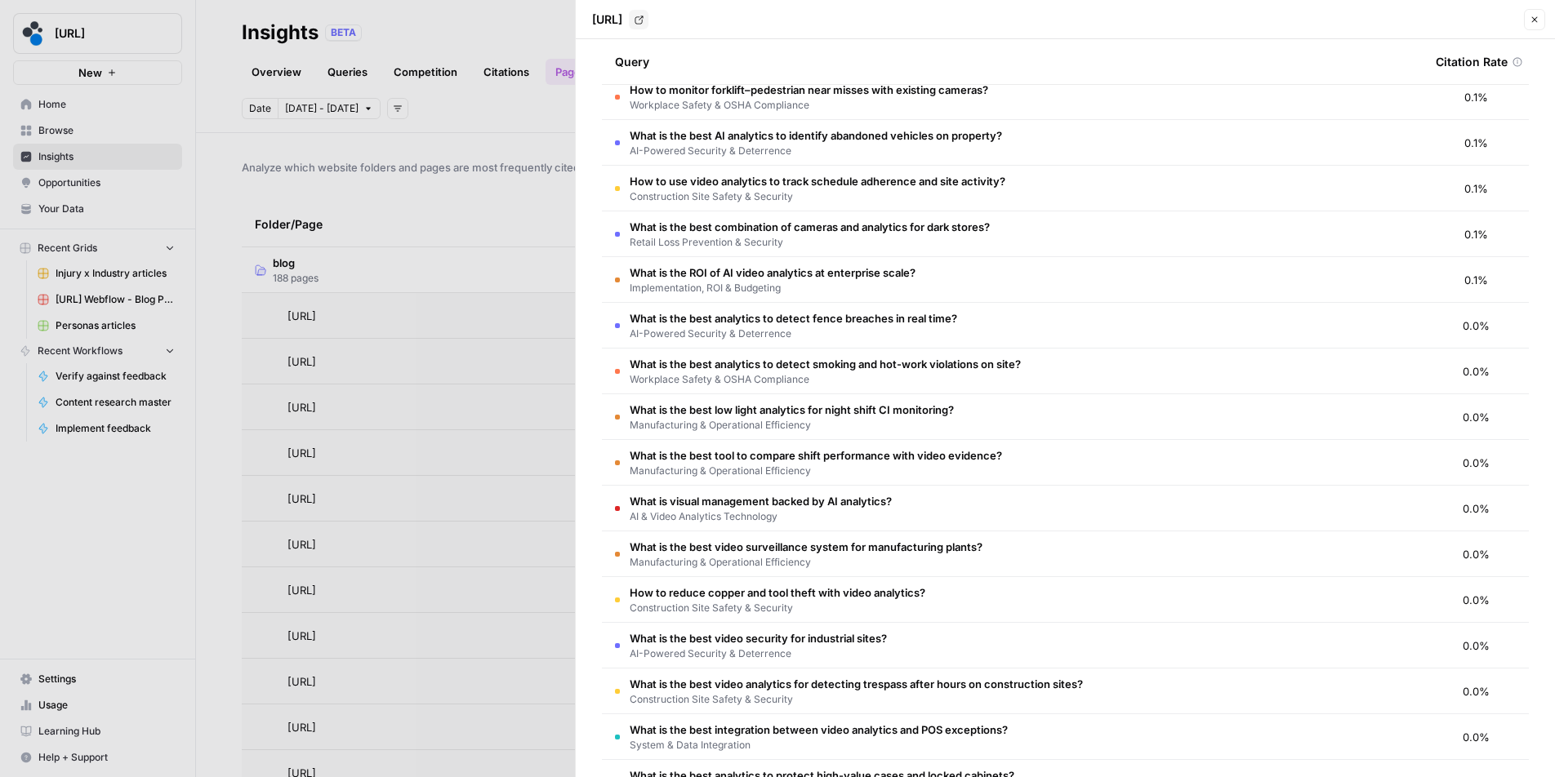
scroll to position [934, 0]
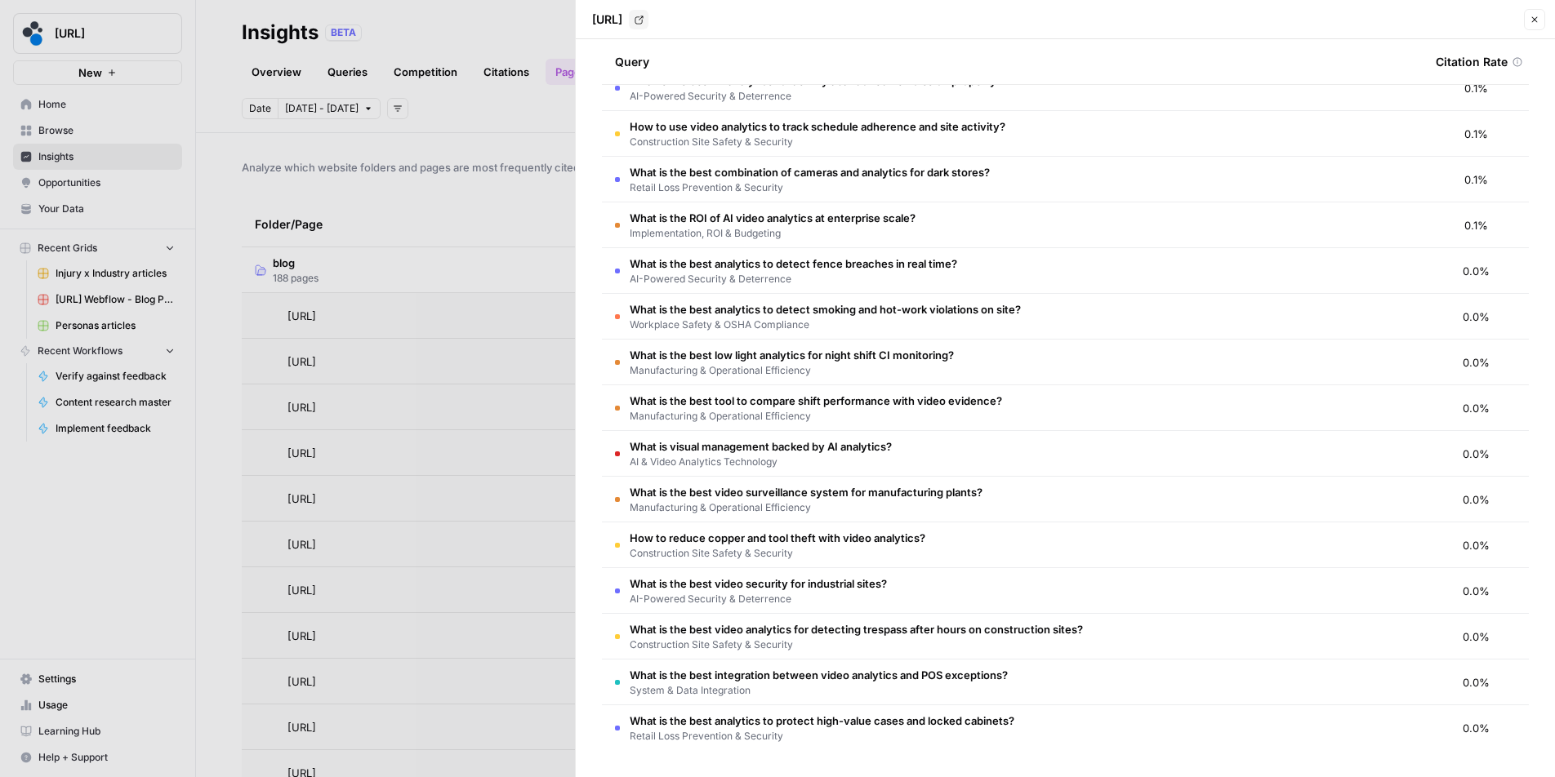
click at [1027, 630] on span "What is the best video analytics for detecting trespass after hours on construc…" at bounding box center [856, 630] width 453 height 16
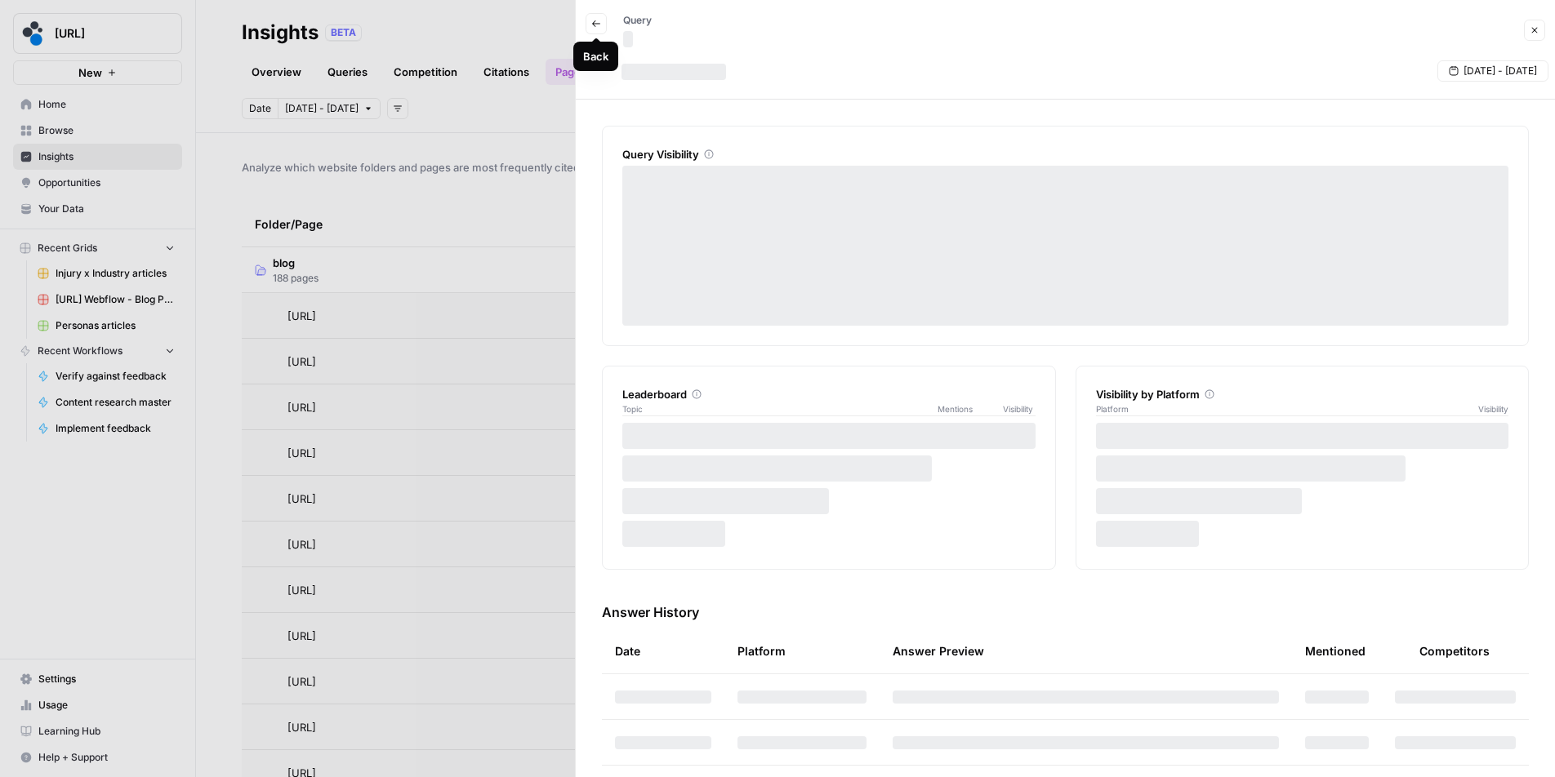
click at [597, 26] on icon "button" at bounding box center [596, 24] width 10 height 10
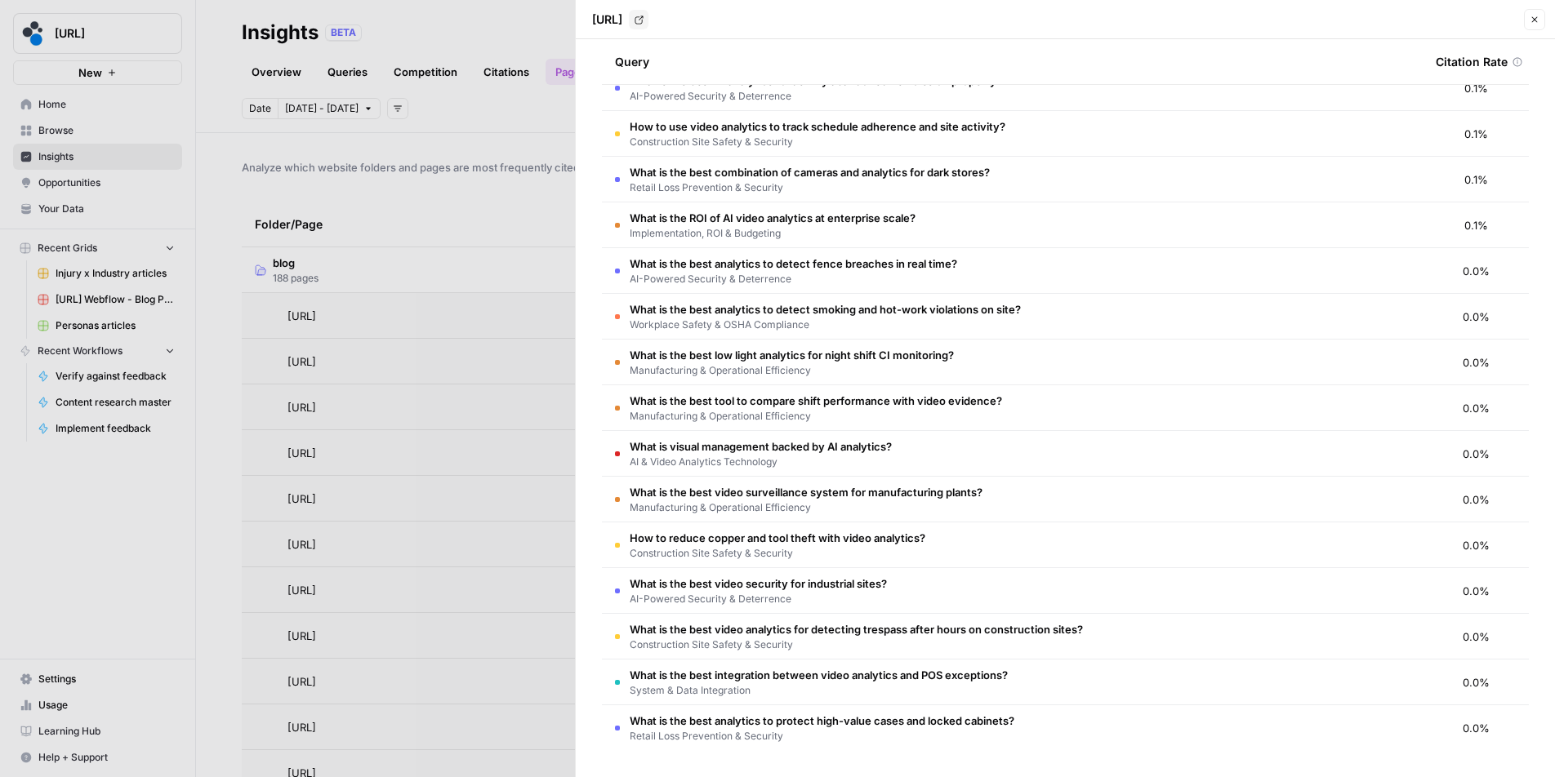
scroll to position [614, 0]
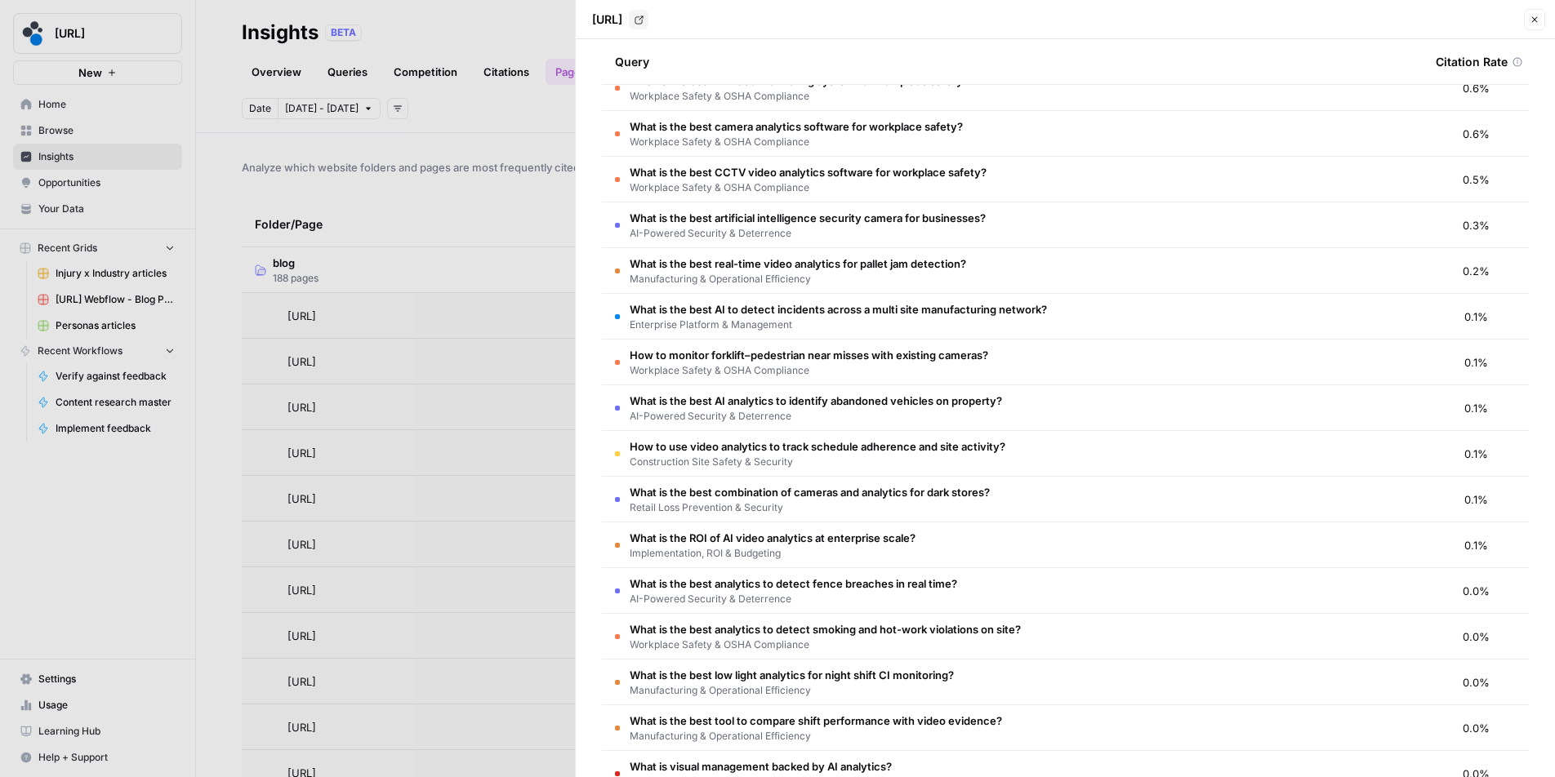
drag, startPoint x: 1509, startPoint y: 26, endPoint x: 1528, endPoint y: 28, distance: 18.9
click at [1513, 27] on div "[URL] Go to page" at bounding box center [1052, 20] width 933 height 20
click at [1534, 29] on button "Close" at bounding box center [1534, 19] width 21 height 21
